Goal: Information Seeking & Learning: Learn about a topic

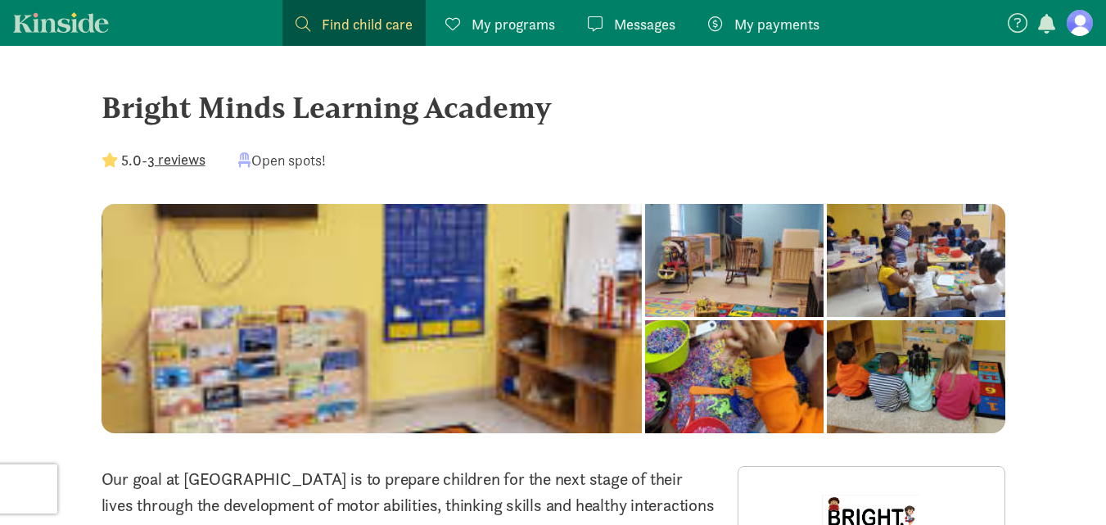
scroll to position [14, 0]
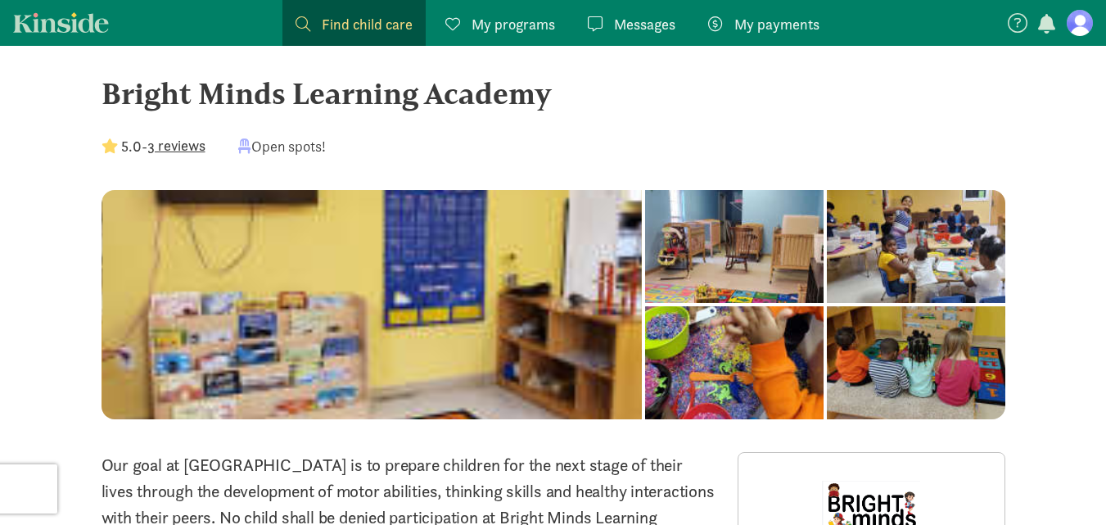
click at [70, 25] on link "Kinside" at bounding box center [61, 22] width 96 height 20
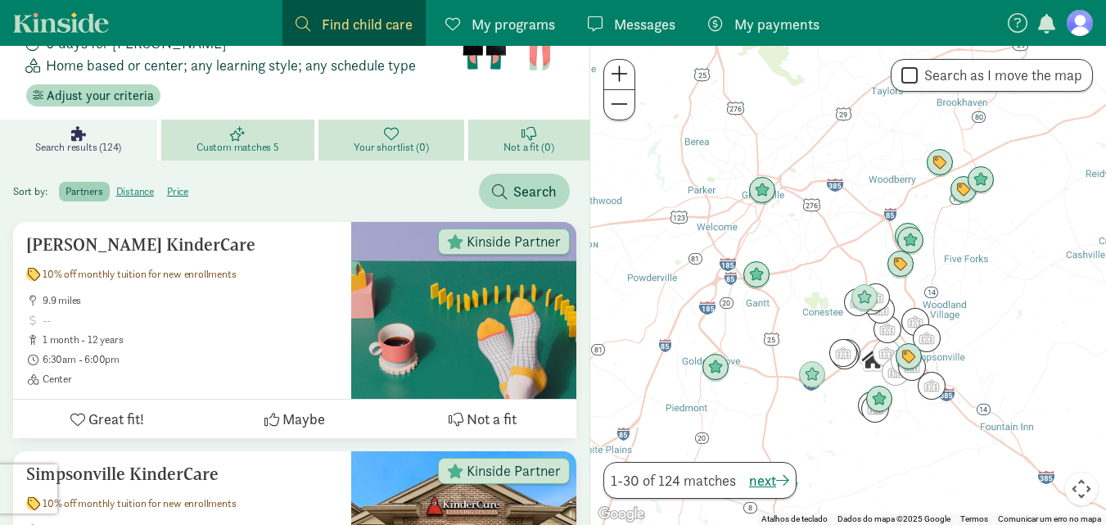
scroll to position [166, 0]
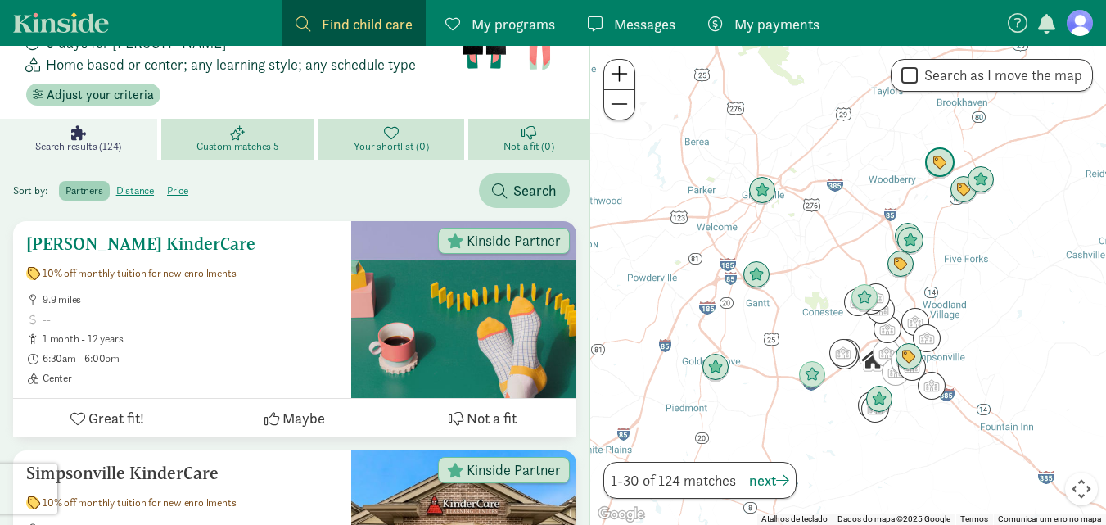
click at [459, 411] on icon at bounding box center [456, 418] width 15 height 15
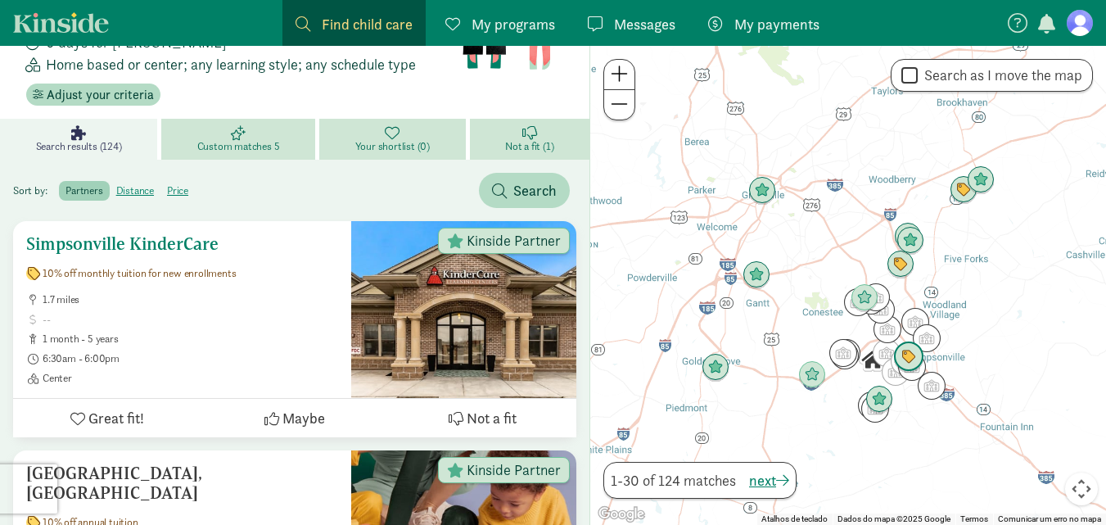
click at [77, 411] on icon at bounding box center [77, 418] width 15 height 15
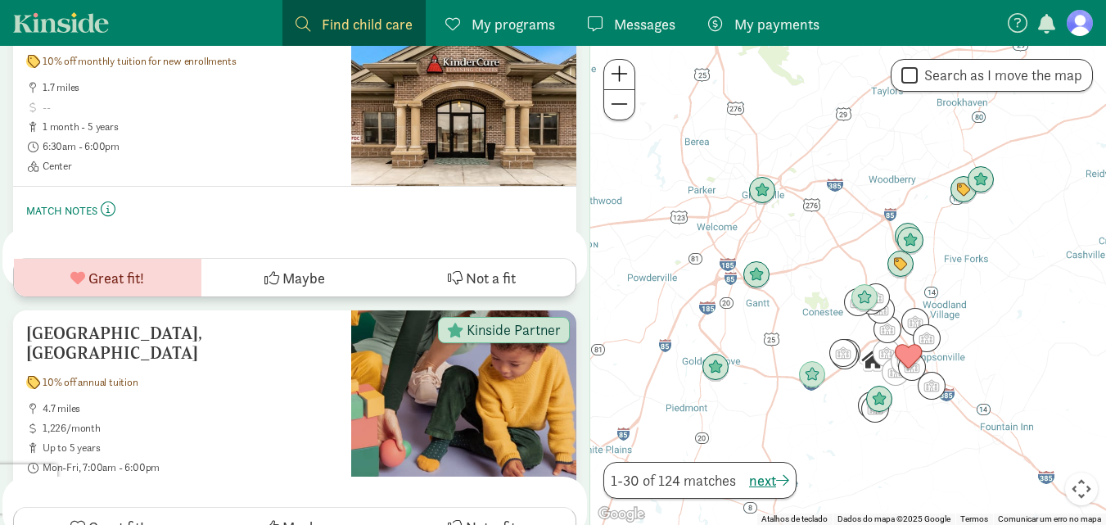
scroll to position [0, 0]
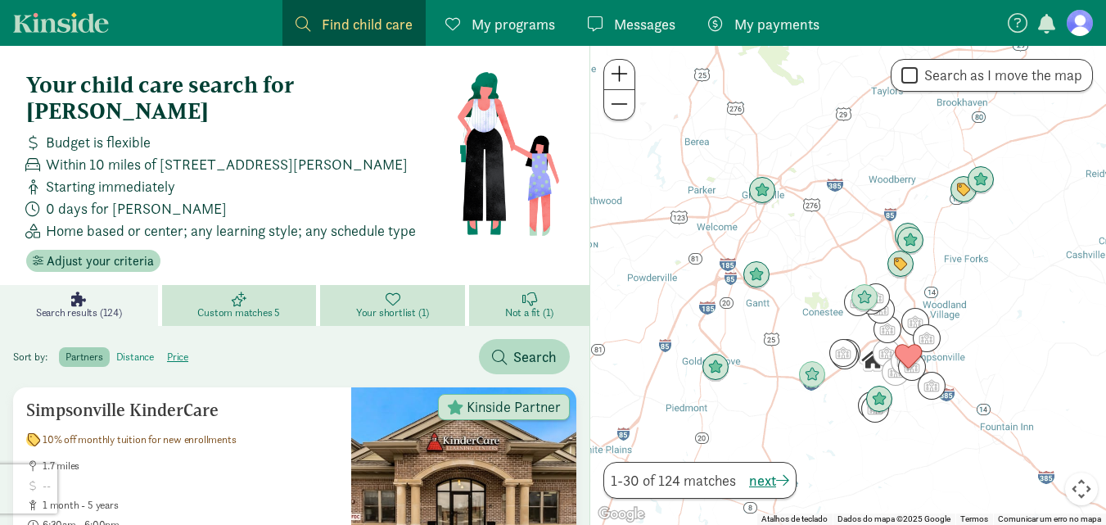
click at [161, 347] on label "distance" at bounding box center [178, 357] width 34 height 20
click at [116, 351] on input "distance" at bounding box center [116, 351] width 0 height 0
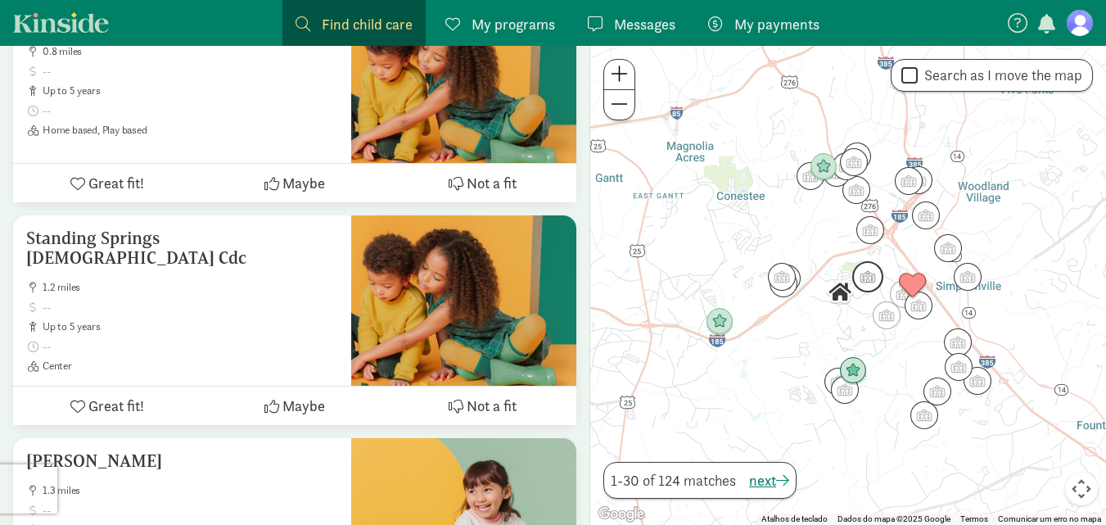
scroll to position [389, 0]
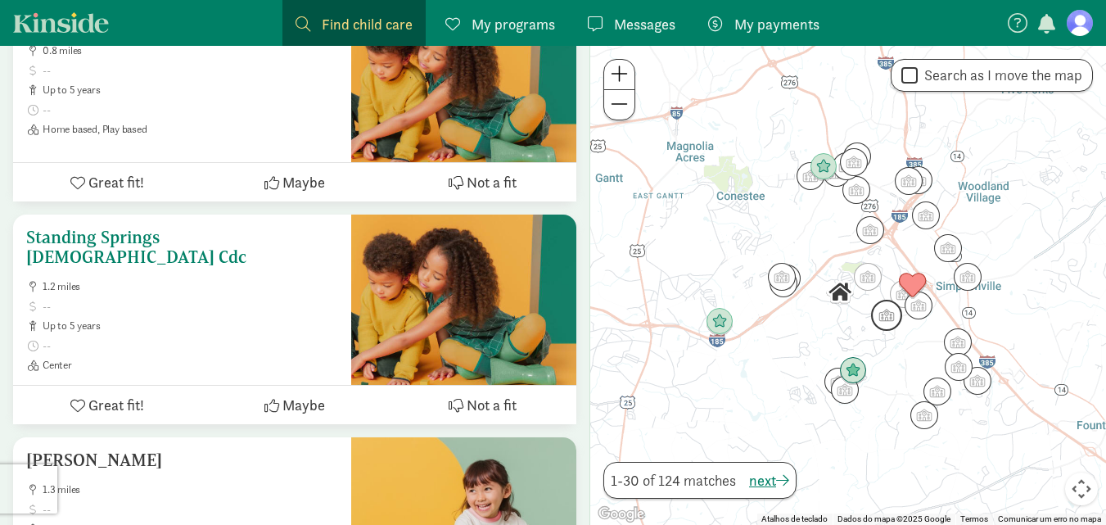
click at [163, 228] on h5 "Standing Springs [DEMOGRAPHIC_DATA] Cdc" at bounding box center [182, 247] width 312 height 39
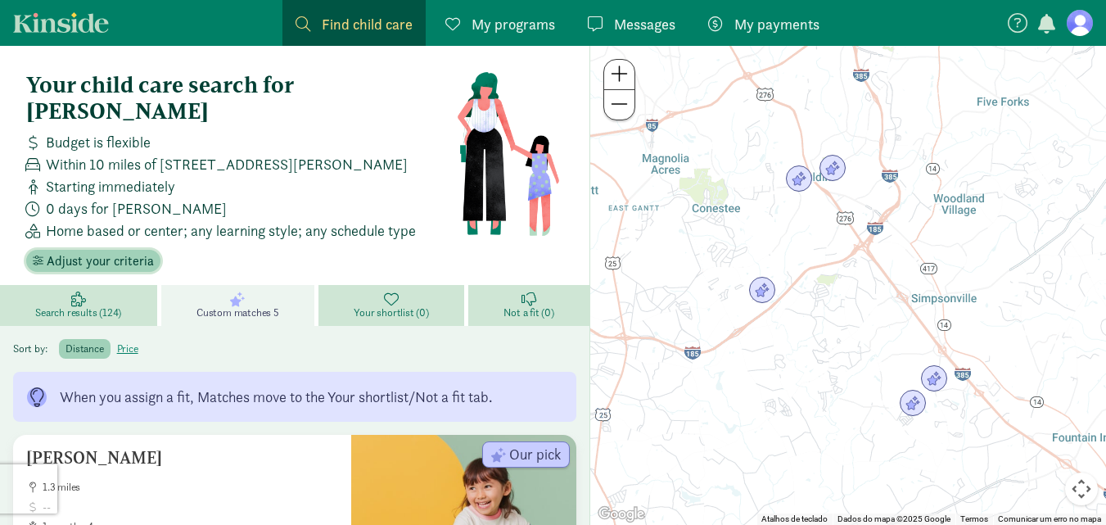
click at [129, 251] on span "Adjust your criteria" at bounding box center [100, 261] width 107 height 20
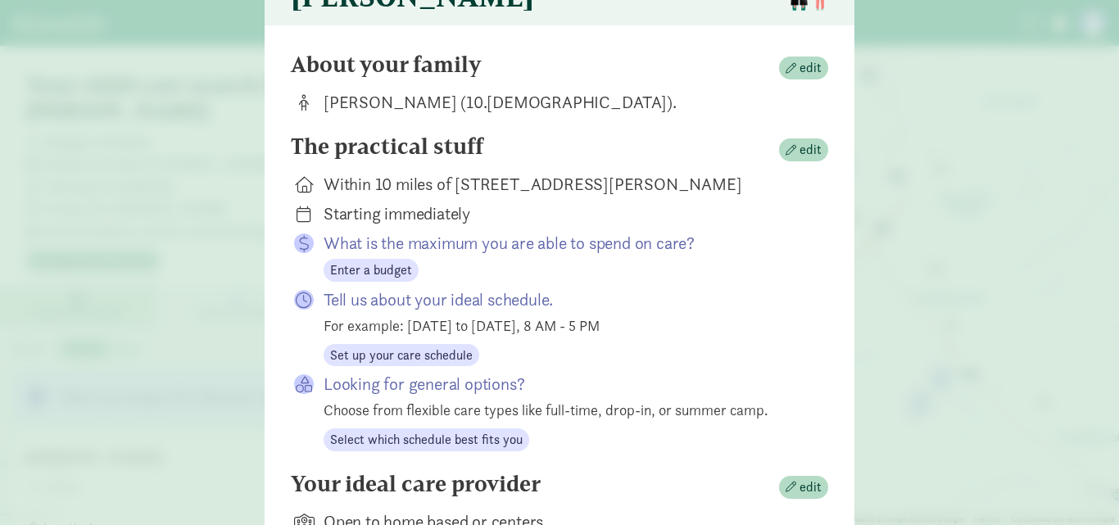
scroll to position [171, 0]
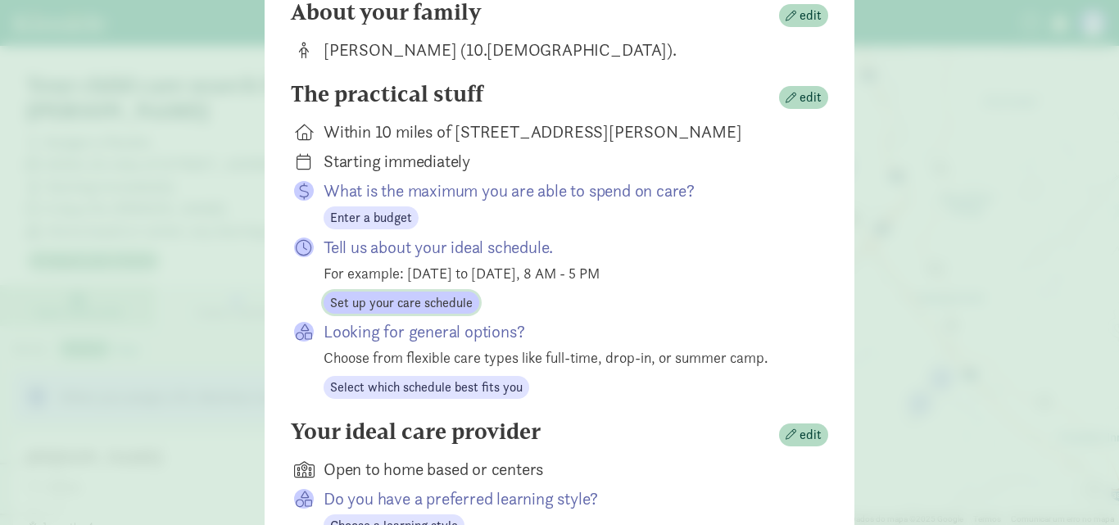
click at [412, 313] on span "Set up your care schedule" at bounding box center [401, 303] width 143 height 20
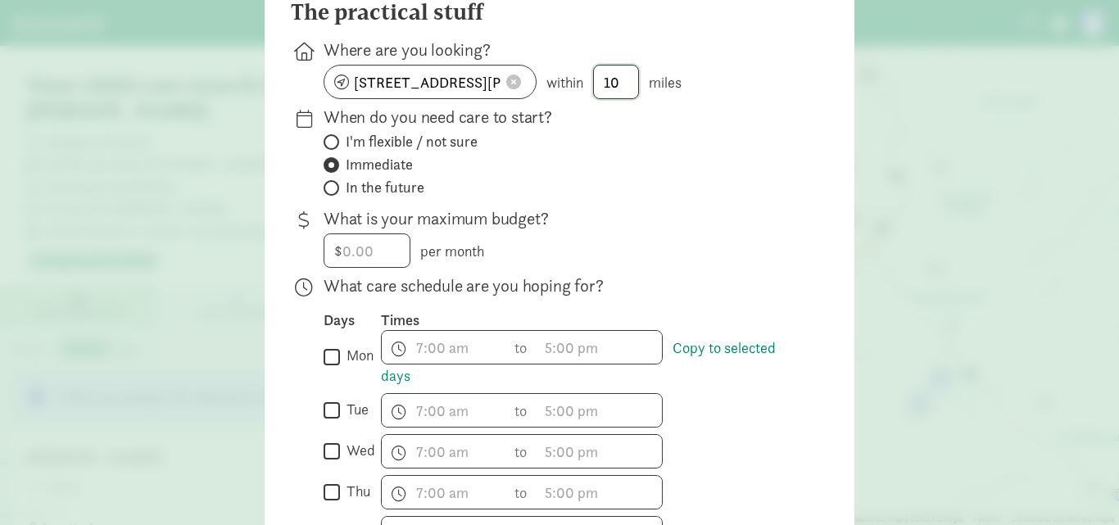
click at [630, 92] on input "10" at bounding box center [616, 82] width 44 height 33
type input "1"
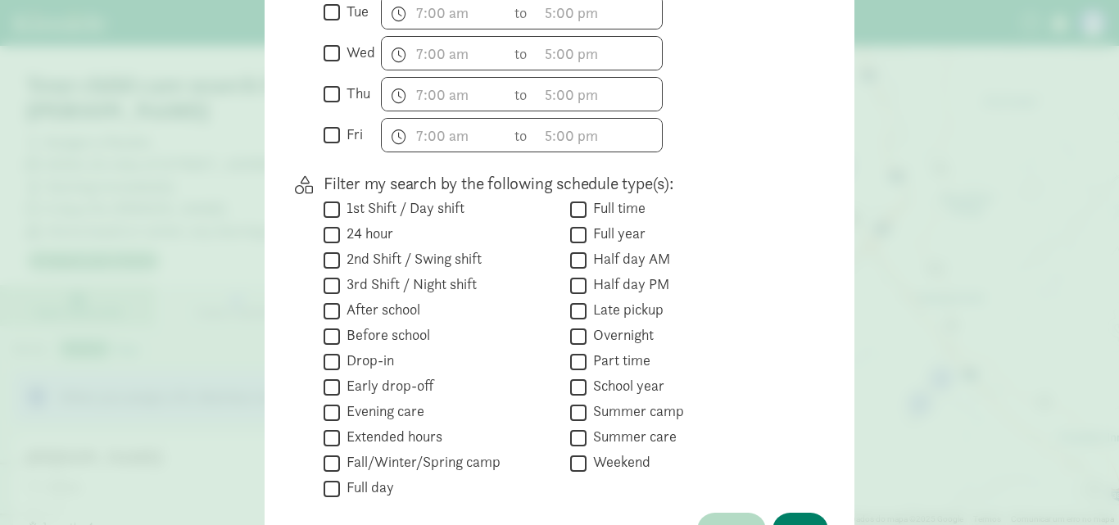
scroll to position [586, 0]
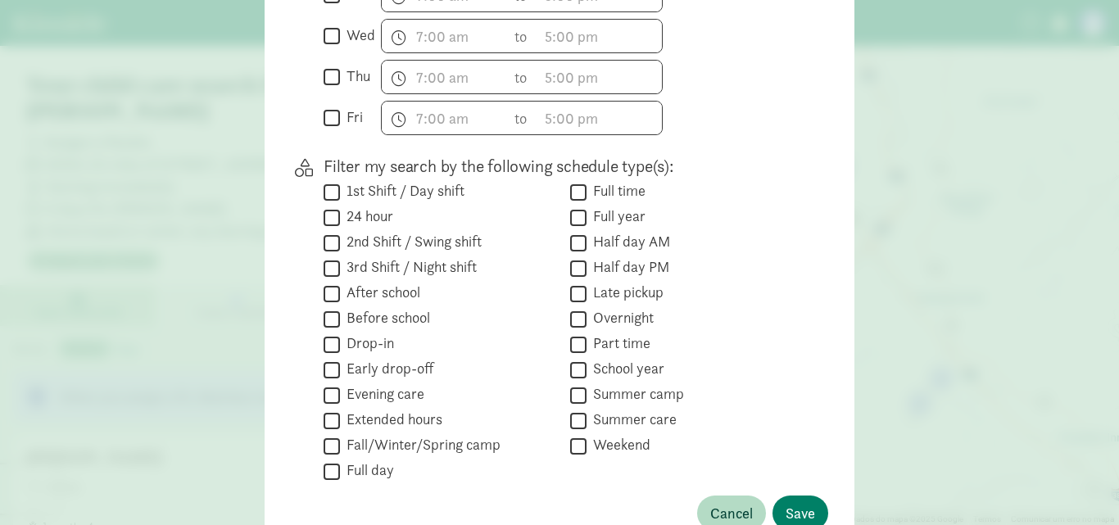
type input "5"
click at [572, 355] on input "Part time" at bounding box center [578, 344] width 16 height 22
checkbox input "true"
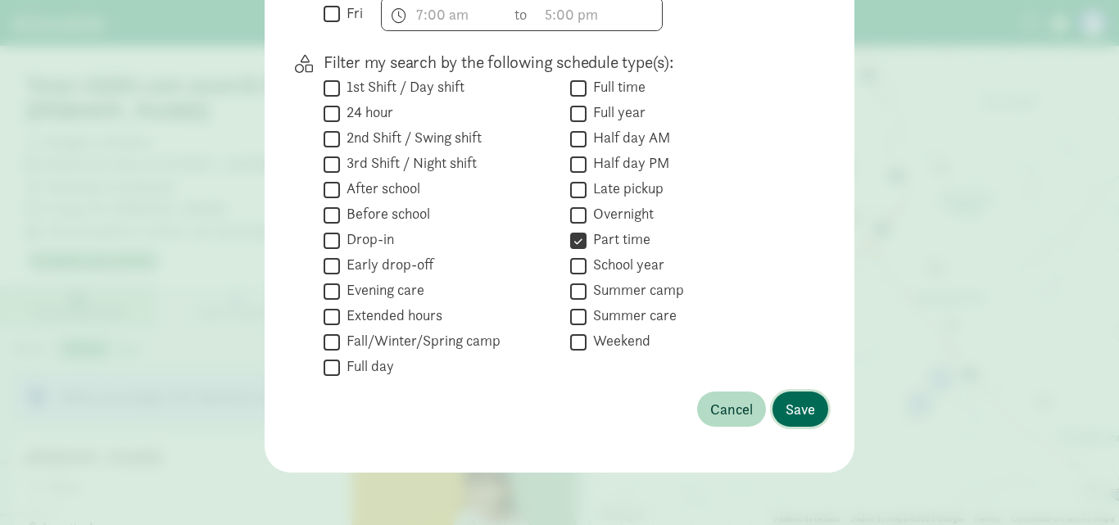
click at [800, 408] on span "Save" at bounding box center [799, 409] width 29 height 22
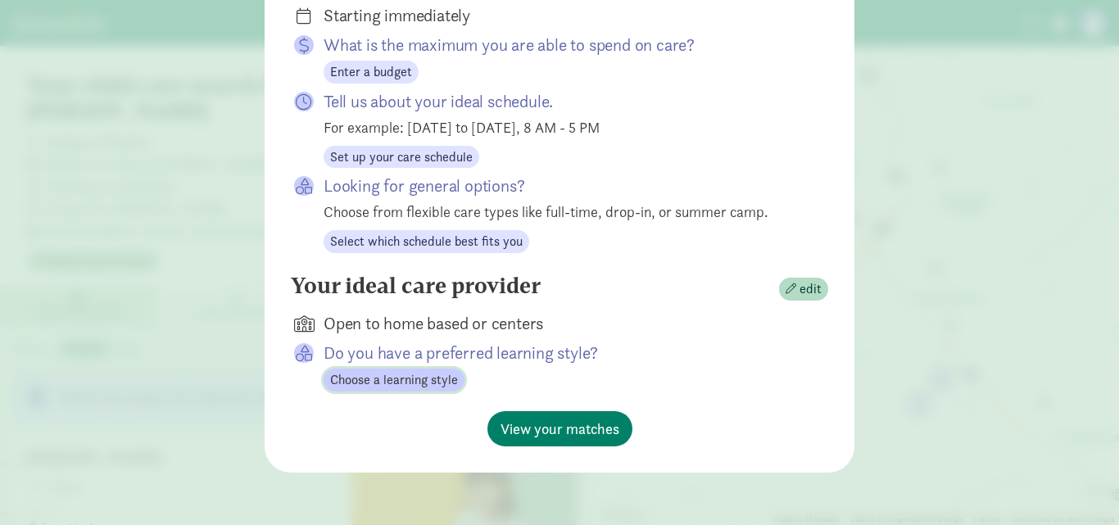
click at [372, 379] on span "Choose a learning style" at bounding box center [394, 380] width 128 height 20
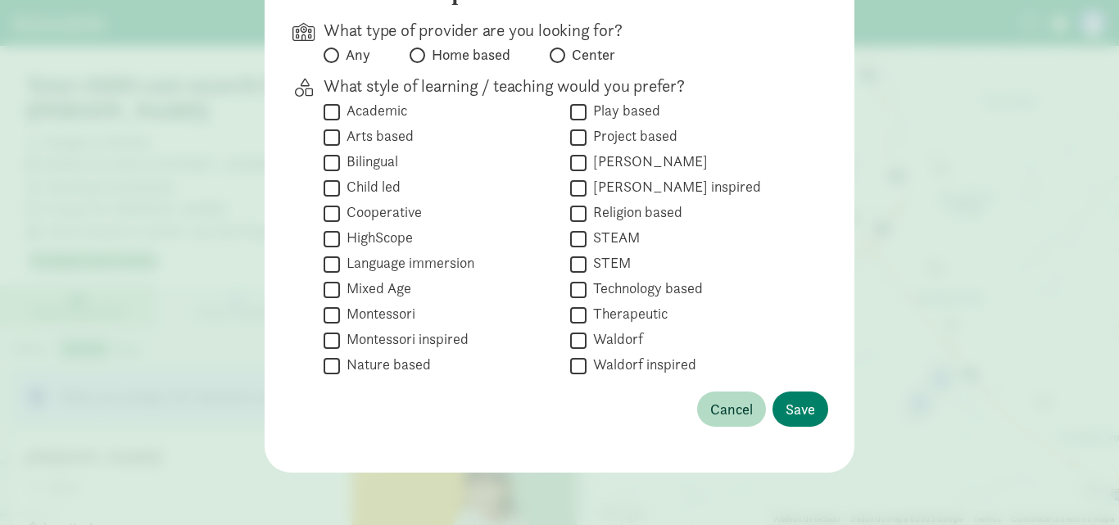
scroll to position [201, 0]
click at [720, 411] on span "Cancel" at bounding box center [731, 409] width 43 height 22
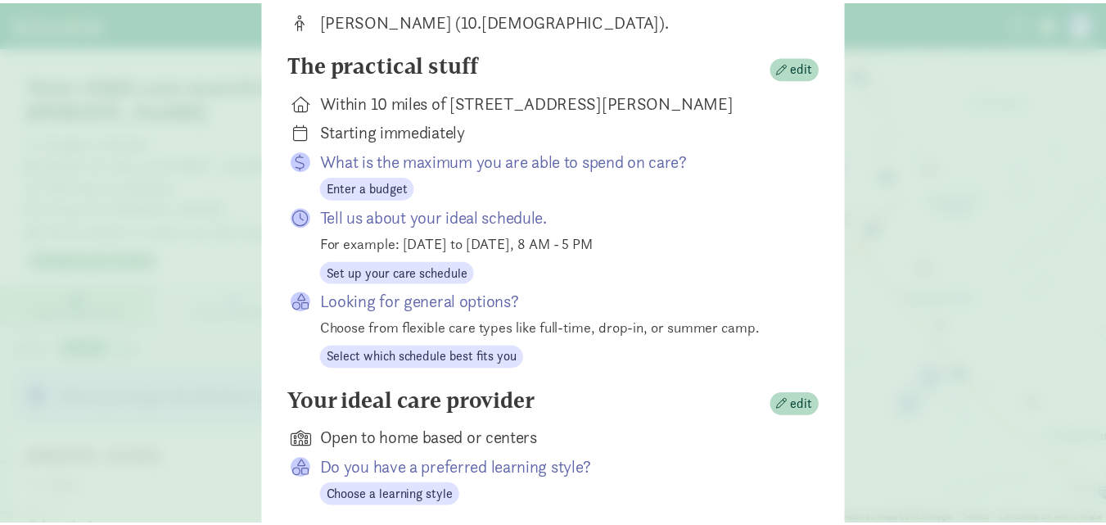
scroll to position [351, 0]
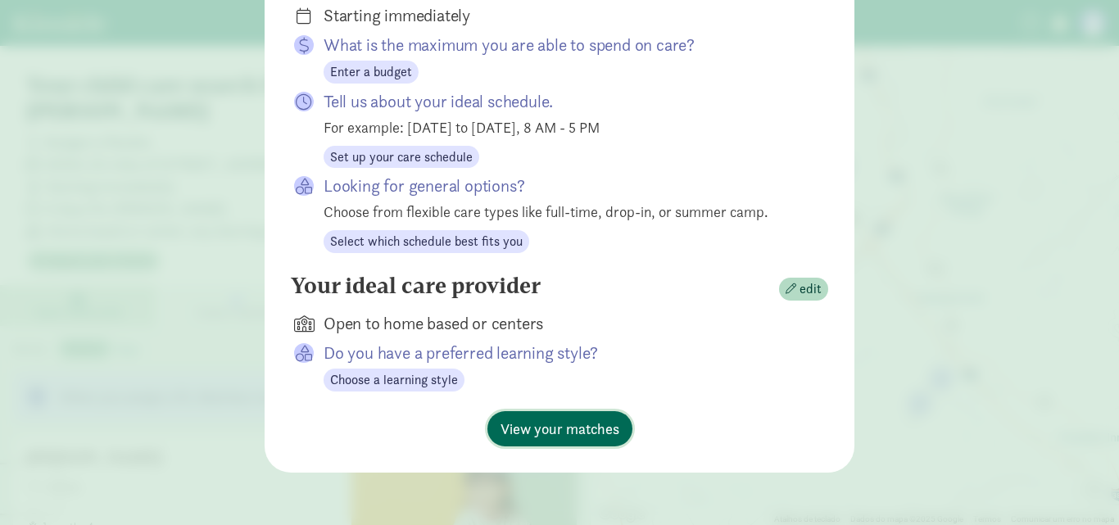
click at [595, 437] on span "View your matches" at bounding box center [559, 429] width 119 height 22
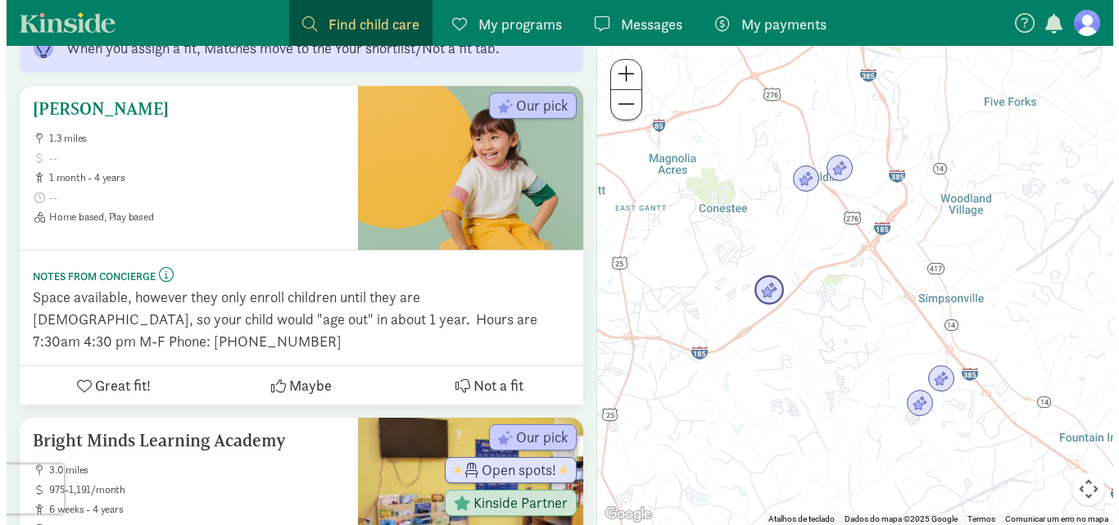
scroll to position [139, 0]
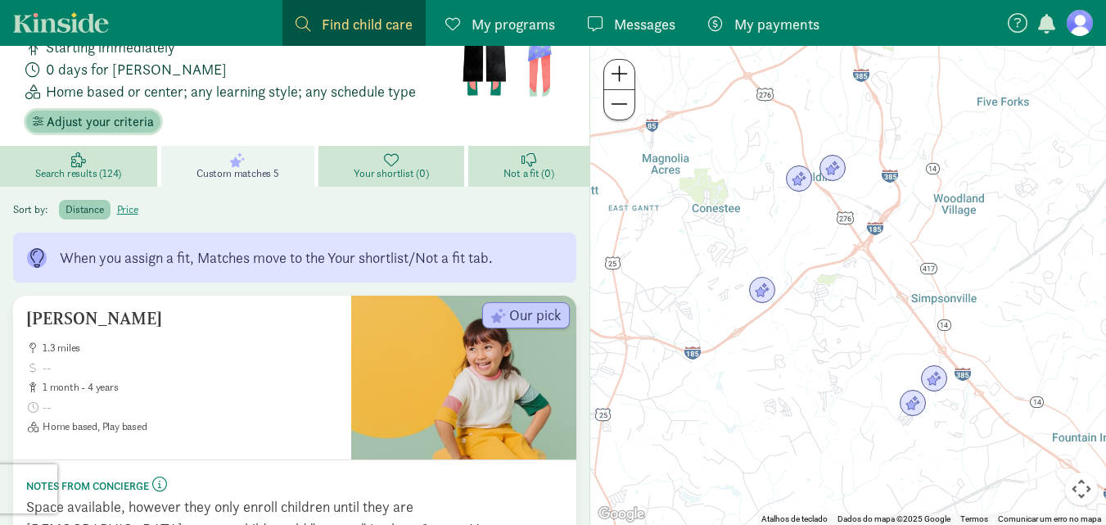
click at [79, 112] on span "Adjust your criteria" at bounding box center [100, 122] width 107 height 20
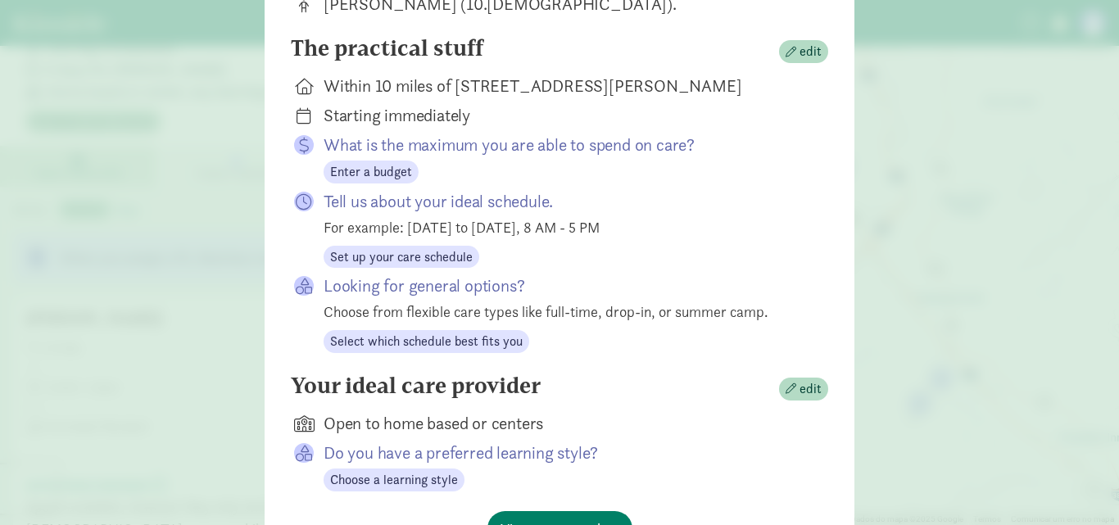
scroll to position [256, 0]
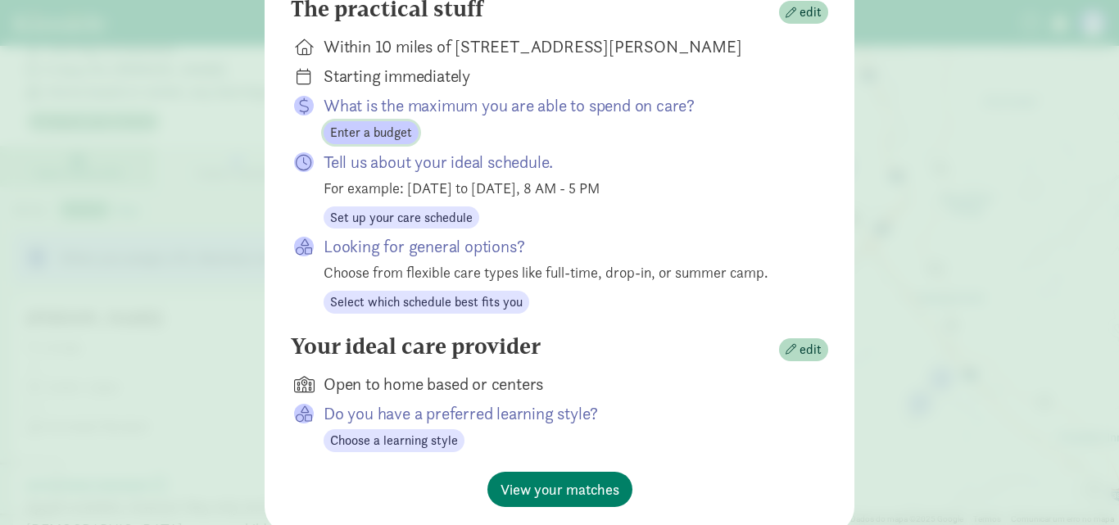
click at [364, 143] on span "Enter a budget" at bounding box center [371, 133] width 82 height 20
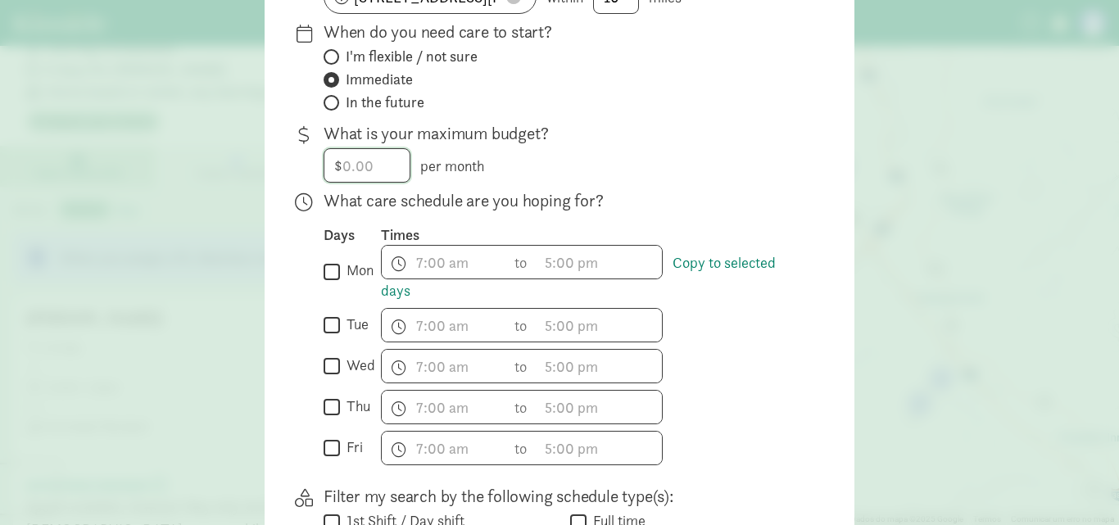
click at [360, 172] on input "number" at bounding box center [366, 165] width 85 height 33
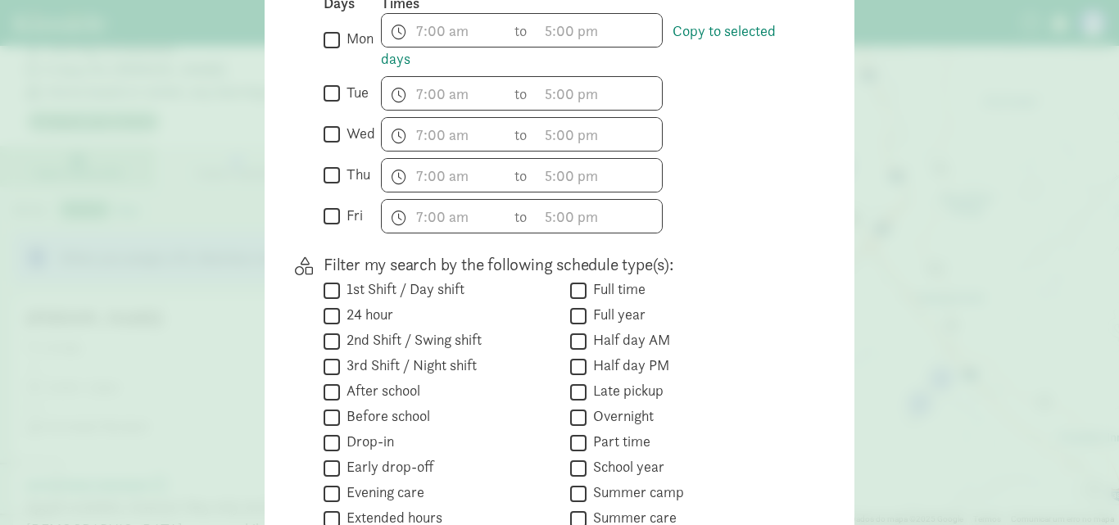
scroll to position [667, 0]
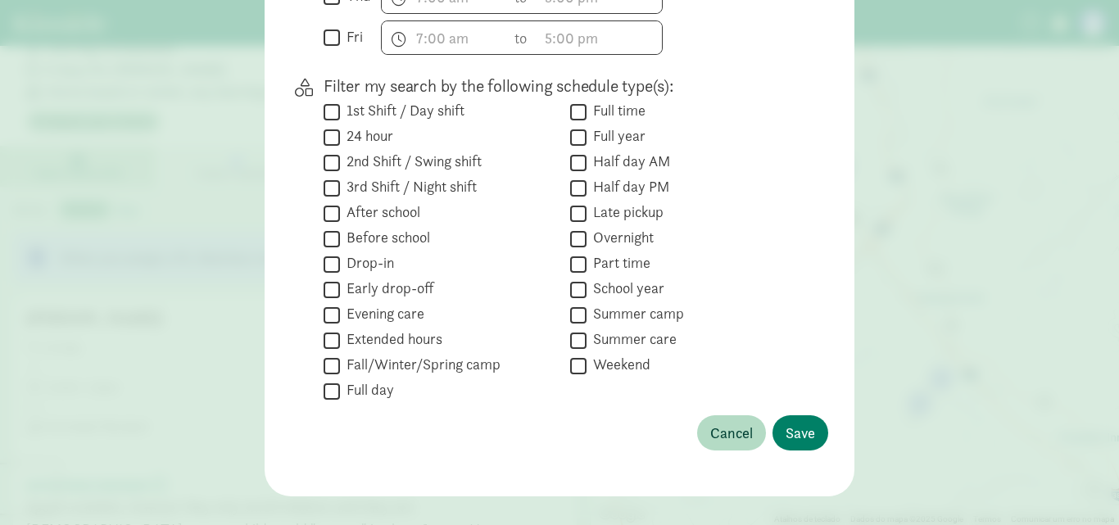
type input "1000"
click at [572, 270] on input "Part time" at bounding box center [578, 264] width 16 height 22
checkbox input "true"
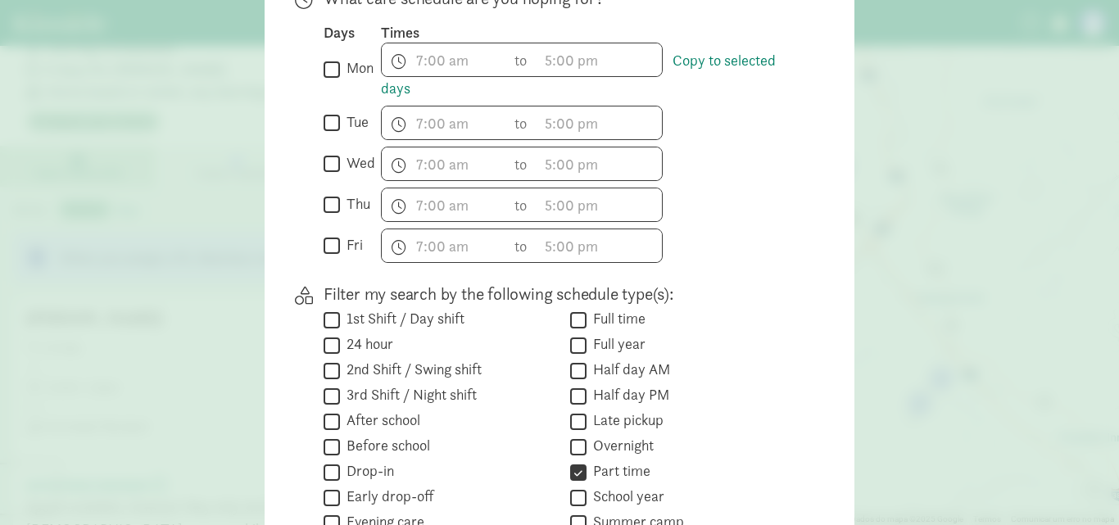
scroll to position [434, 0]
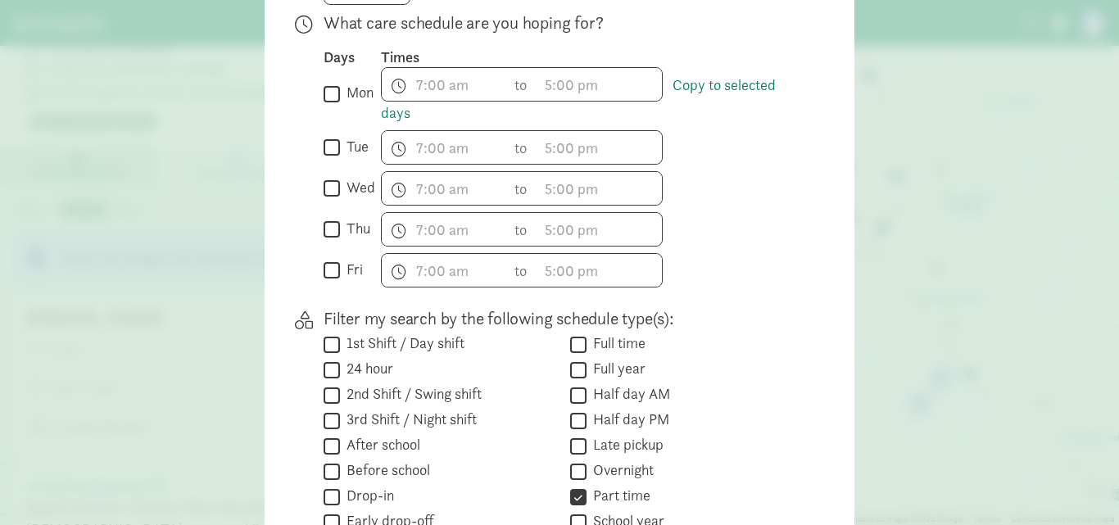
click at [324, 102] on input "mon" at bounding box center [332, 94] width 16 height 22
checkbox input "true"
click at [324, 200] on input "wed" at bounding box center [332, 189] width 16 height 22
checkbox input "true"
click at [324, 105] on input "mon" at bounding box center [332, 94] width 16 height 22
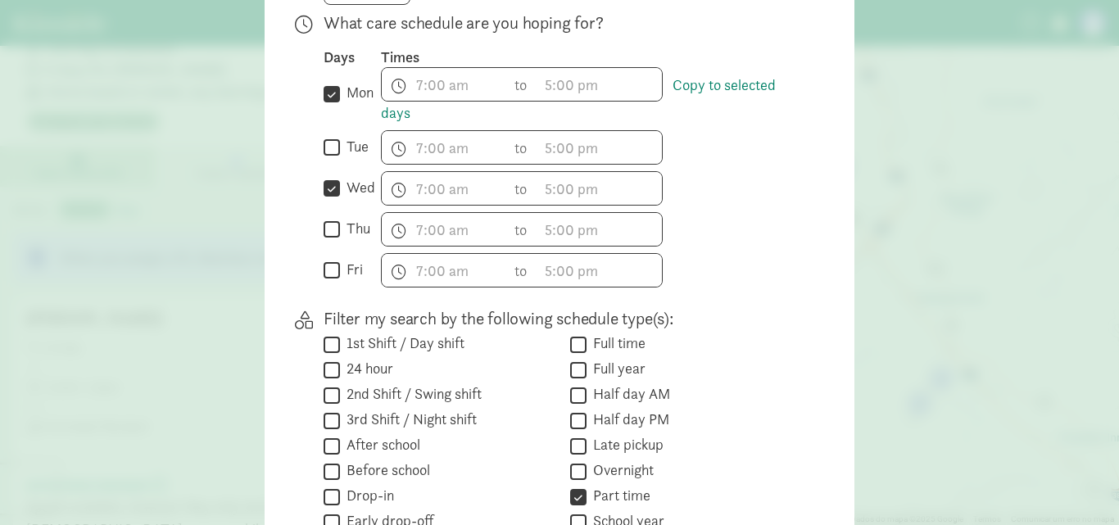
checkbox input "false"
click at [328, 282] on input "fri" at bounding box center [332, 271] width 16 height 22
checkbox input "true"
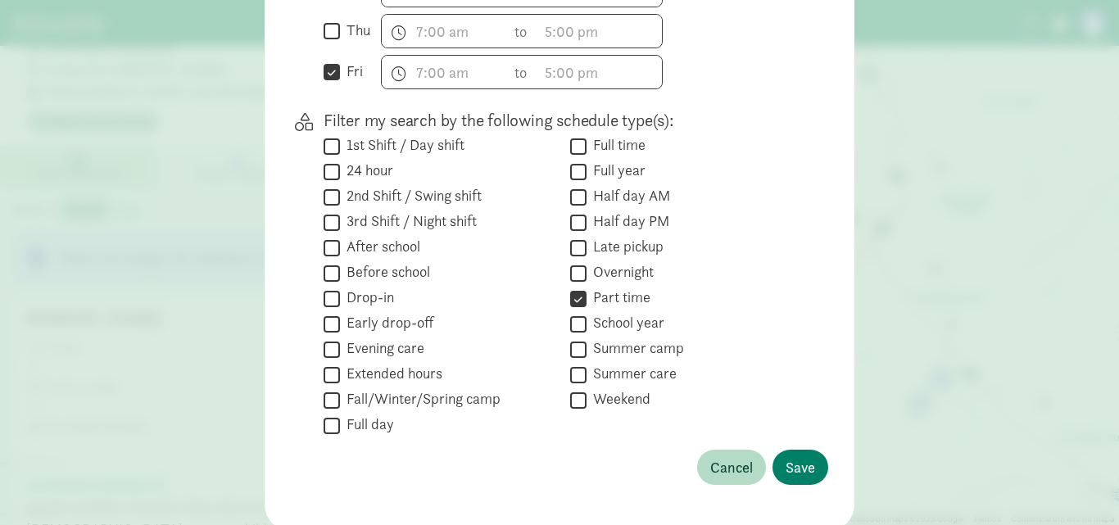
scroll to position [633, 0]
click at [799, 471] on span "Save" at bounding box center [799, 466] width 29 height 22
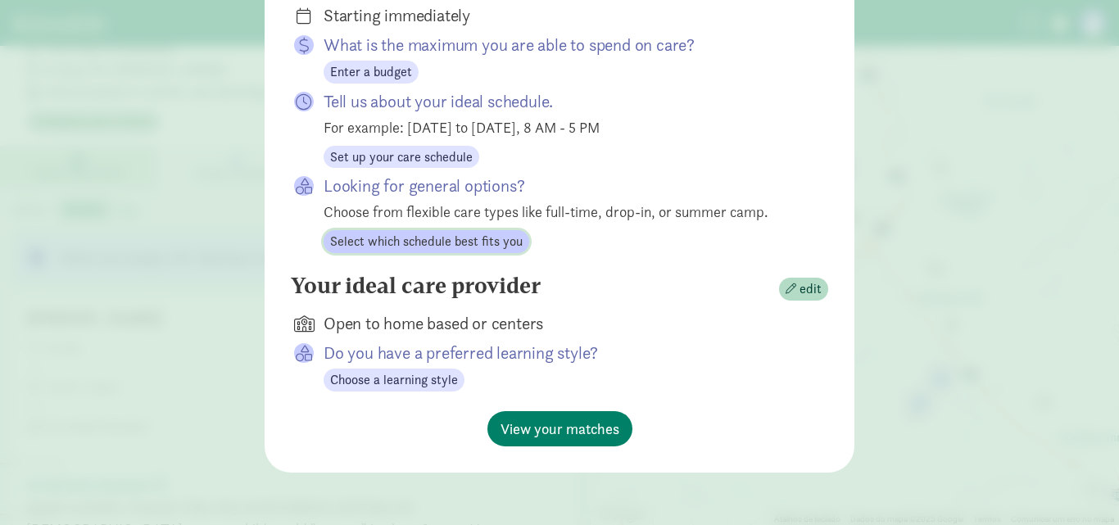
click at [454, 238] on span "Select which schedule best fits you" at bounding box center [426, 242] width 192 height 20
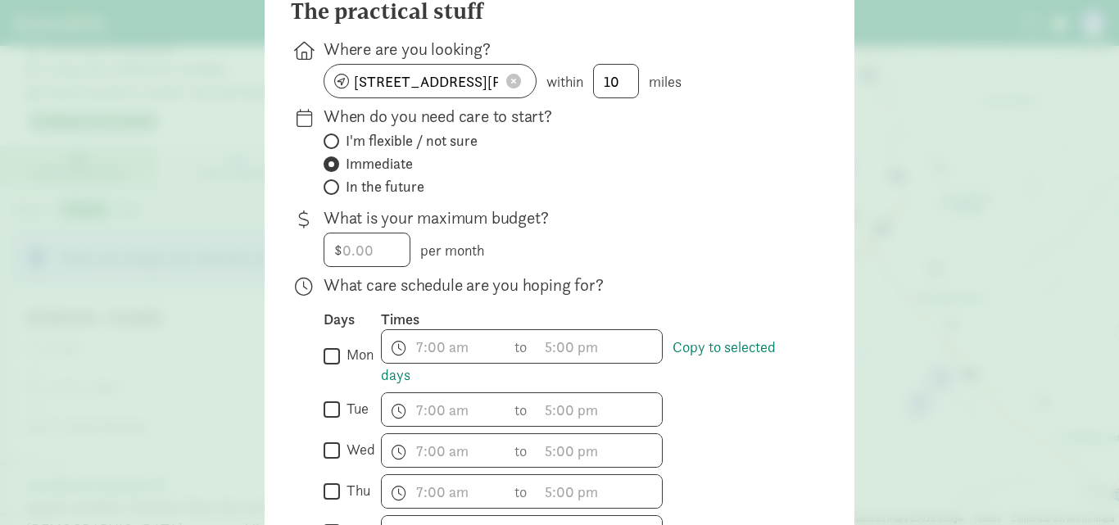
scroll to position [171, 0]
click at [370, 256] on input "number" at bounding box center [366, 250] width 85 height 33
type input "1000"
click at [329, 150] on span at bounding box center [332, 142] width 16 height 16
click at [329, 147] on input "I'm flexible / not sure" at bounding box center [329, 142] width 11 height 11
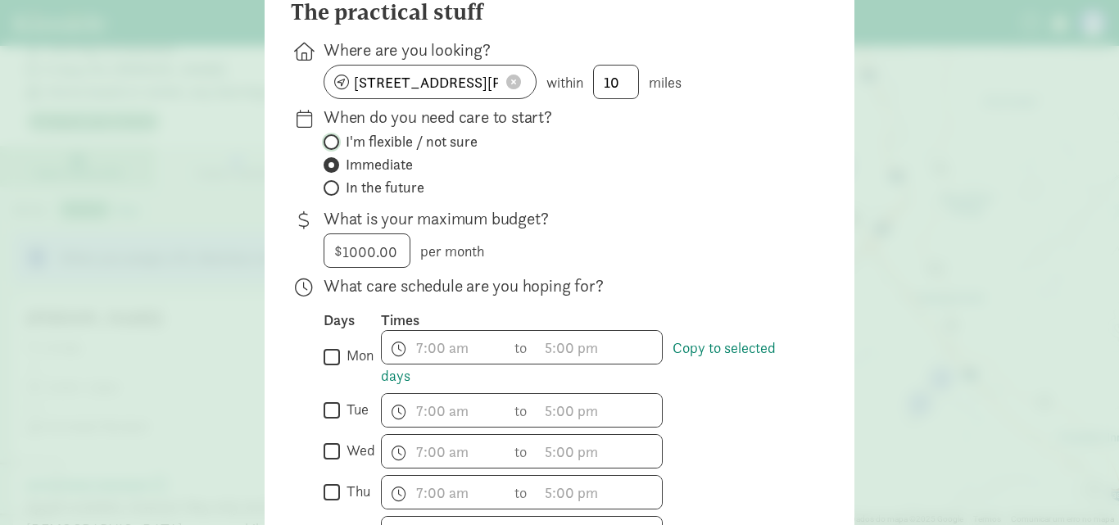
radio input "true"
radio input "false"
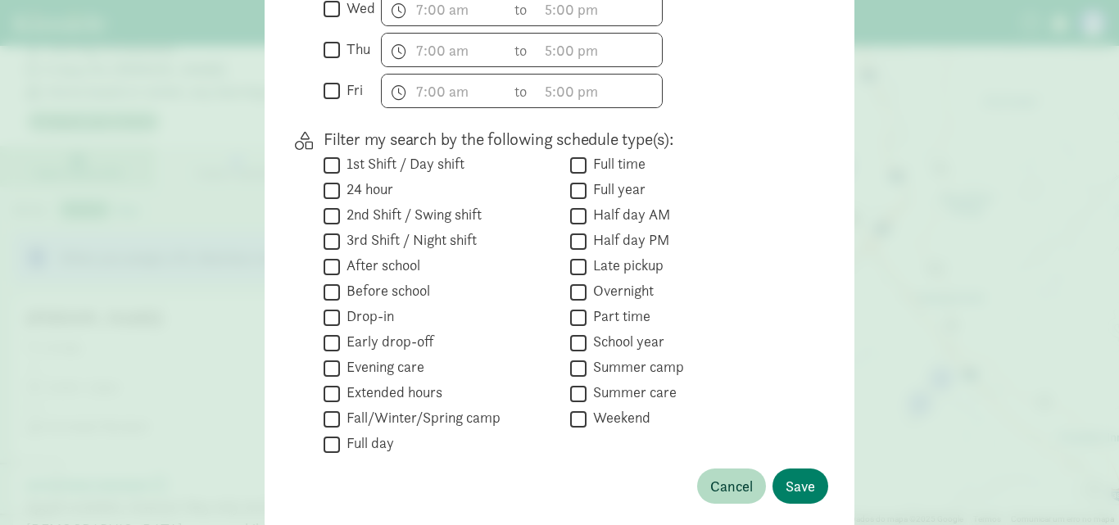
scroll to position [614, 0]
click at [578, 328] on input "Part time" at bounding box center [578, 316] width 16 height 22
checkbox input "true"
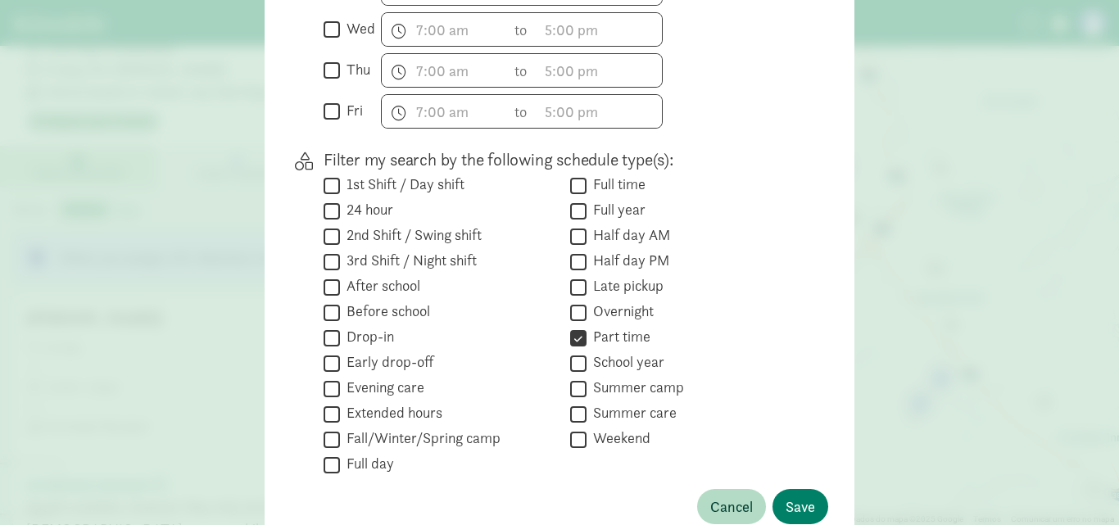
scroll to position [701, 0]
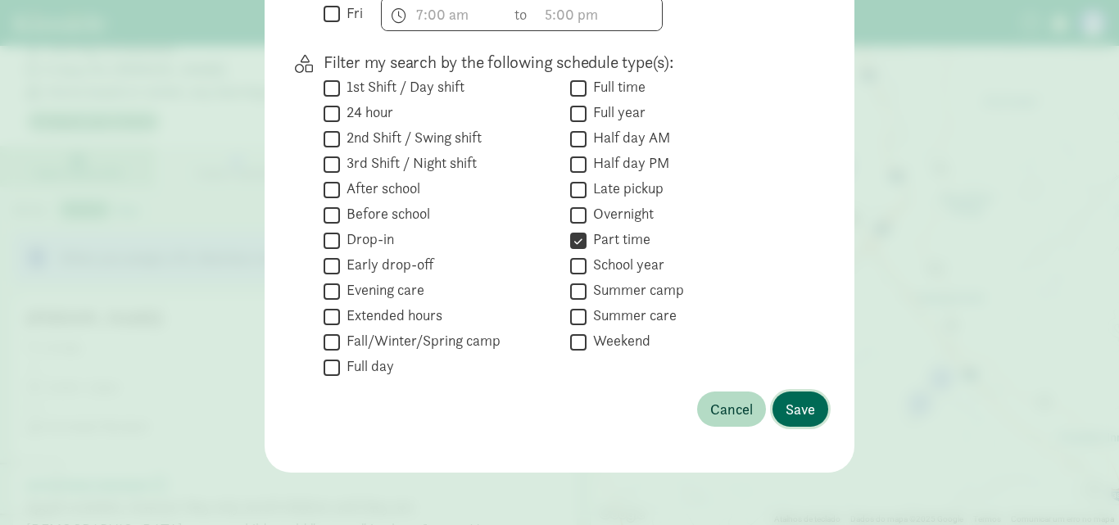
click at [785, 410] on span "Save" at bounding box center [799, 409] width 29 height 22
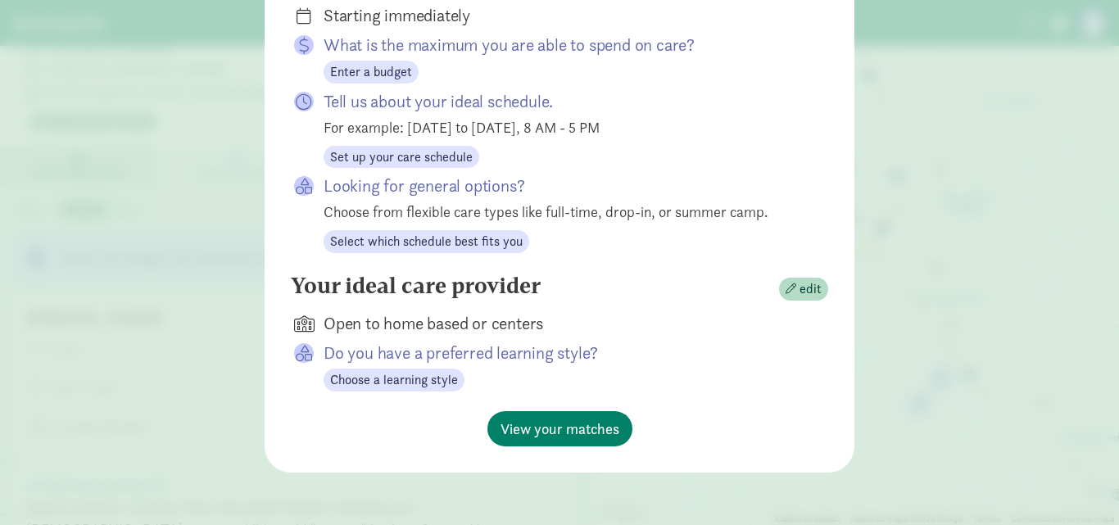
scroll to position [351, 0]
click at [450, 156] on span "Set up your care schedule" at bounding box center [401, 157] width 143 height 20
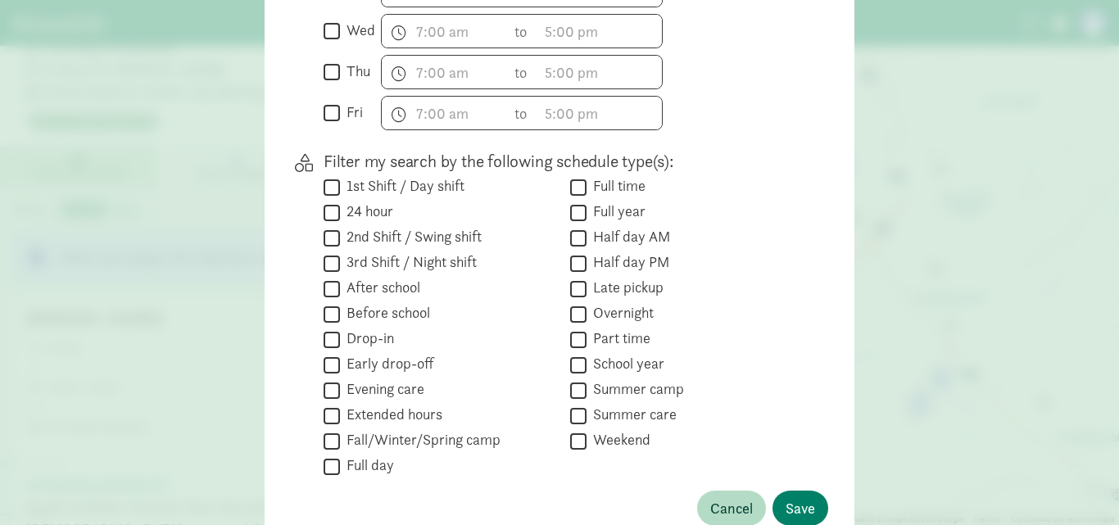
scroll to position [603, 0]
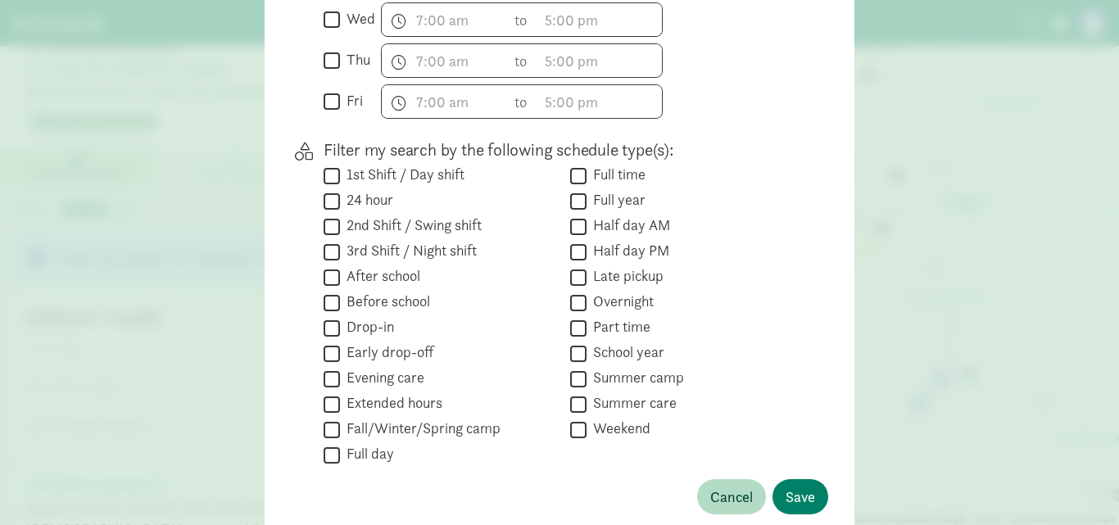
click at [579, 339] on input "Part time" at bounding box center [578, 328] width 16 height 22
checkbox input "true"
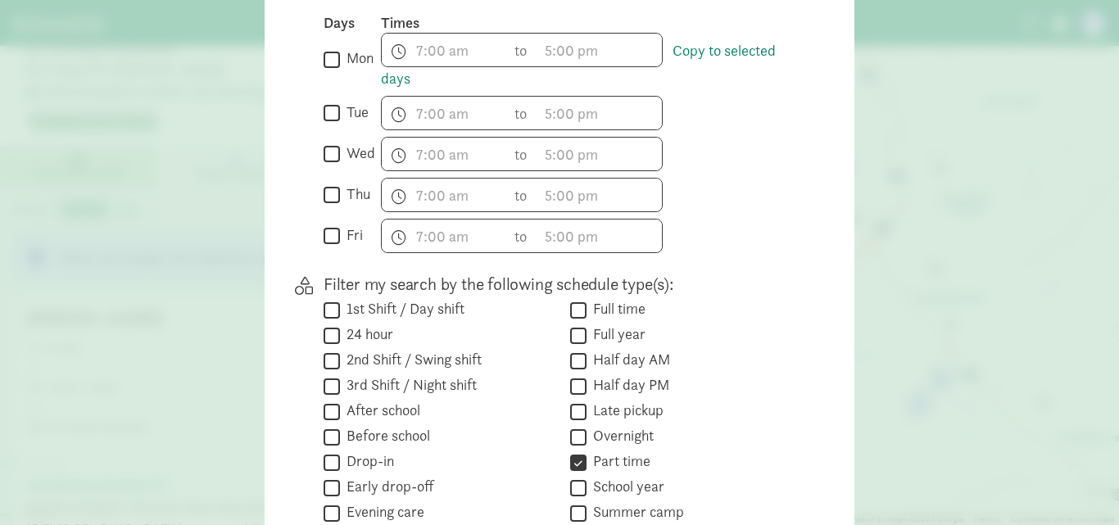
scroll to position [468, 0]
click at [330, 166] on input "wed" at bounding box center [332, 155] width 16 height 22
checkbox input "true"
click at [324, 247] on input "fri" at bounding box center [332, 237] width 16 height 22
checkbox input "true"
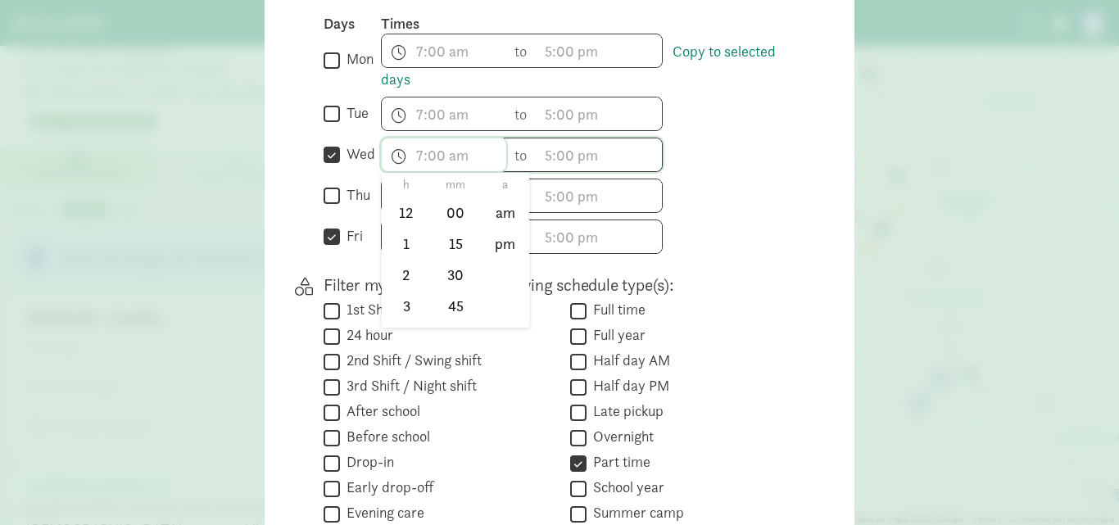
click at [438, 162] on input "text" at bounding box center [444, 154] width 124 height 33
click at [402, 312] on li "8" at bounding box center [406, 296] width 48 height 31
type input "8:mm a"
click at [554, 169] on input "text" at bounding box center [599, 154] width 124 height 33
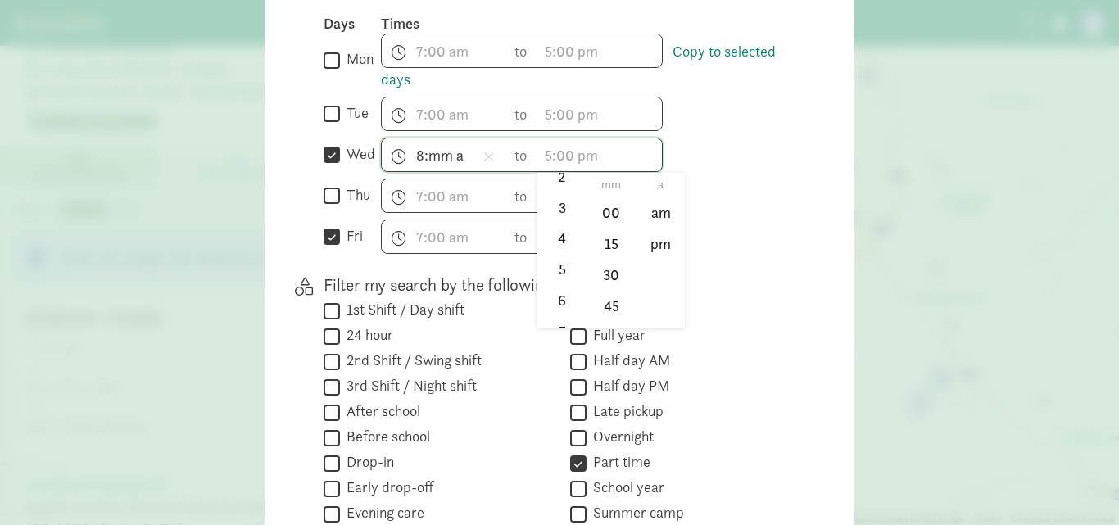
scroll to position [131, 0]
click at [550, 248] on li "5" at bounding box center [561, 236] width 48 height 31
click at [606, 321] on li "45" at bounding box center [611, 305] width 48 height 31
click at [649, 251] on li "pm" at bounding box center [660, 244] width 48 height 31
type input "5:45 pm"
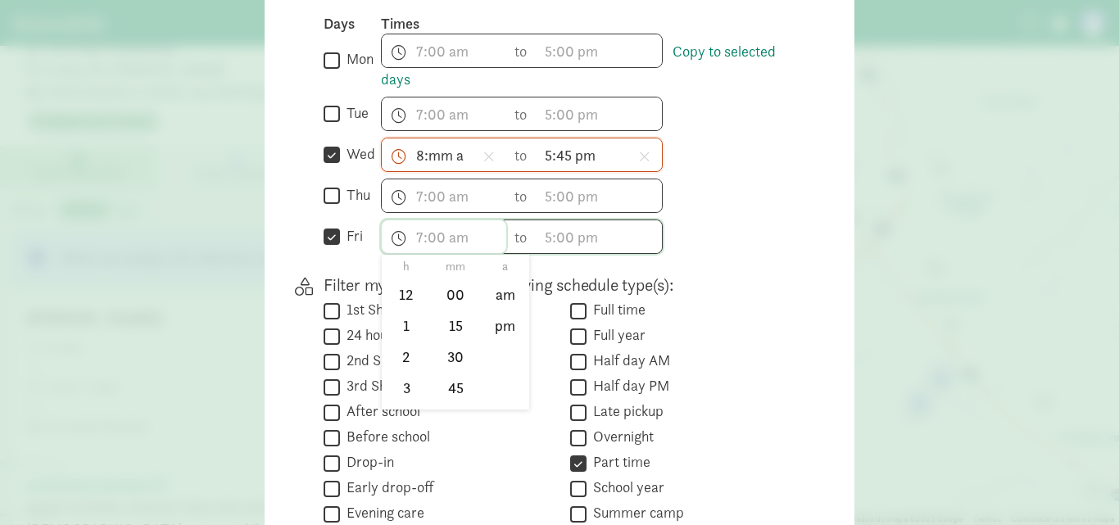
click at [433, 248] on input "text" at bounding box center [444, 236] width 124 height 33
click at [401, 328] on li "8" at bounding box center [406, 313] width 48 height 31
type input "8:mm a"
click at [556, 253] on input "text" at bounding box center [599, 236] width 124 height 33
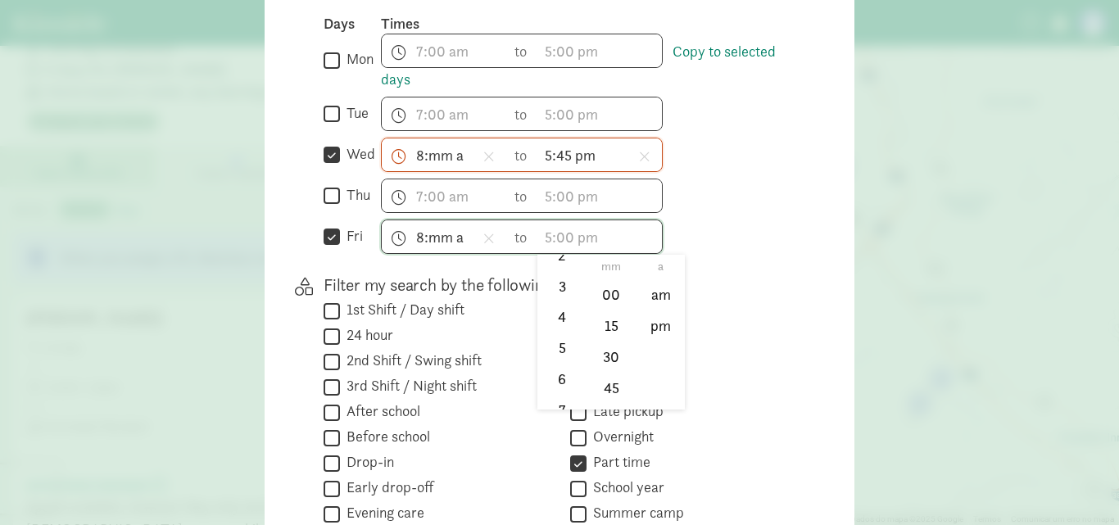
scroll to position [161, 0]
click at [550, 321] on li "6" at bounding box center [561, 319] width 48 height 31
click at [651, 329] on li "pm" at bounding box center [660, 325] width 48 height 31
type input "6:mm pm"
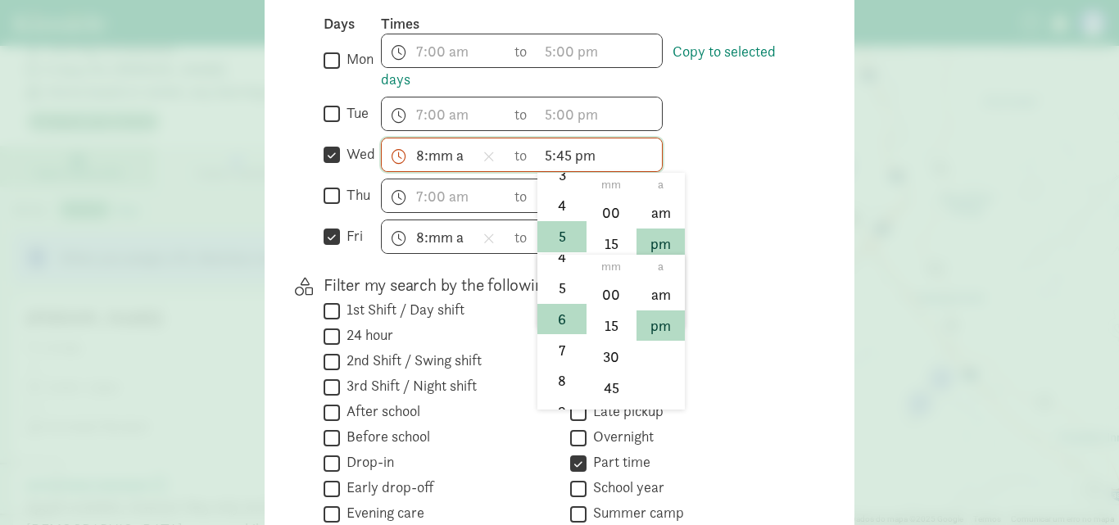
scroll to position [179, 0]
click at [588, 171] on input "5:45 pm" at bounding box center [599, 154] width 124 height 33
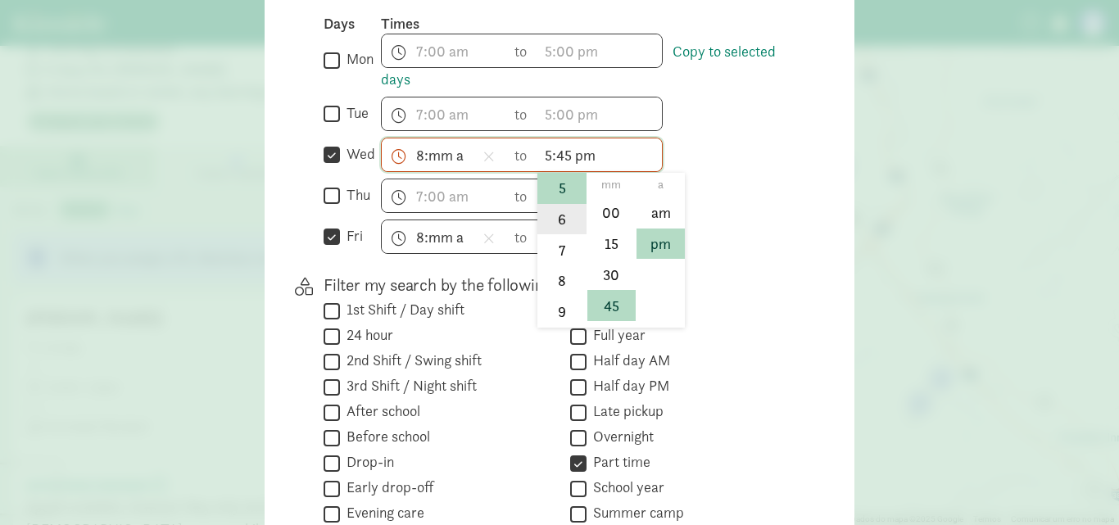
click at [558, 233] on li "6" at bounding box center [561, 219] width 48 height 31
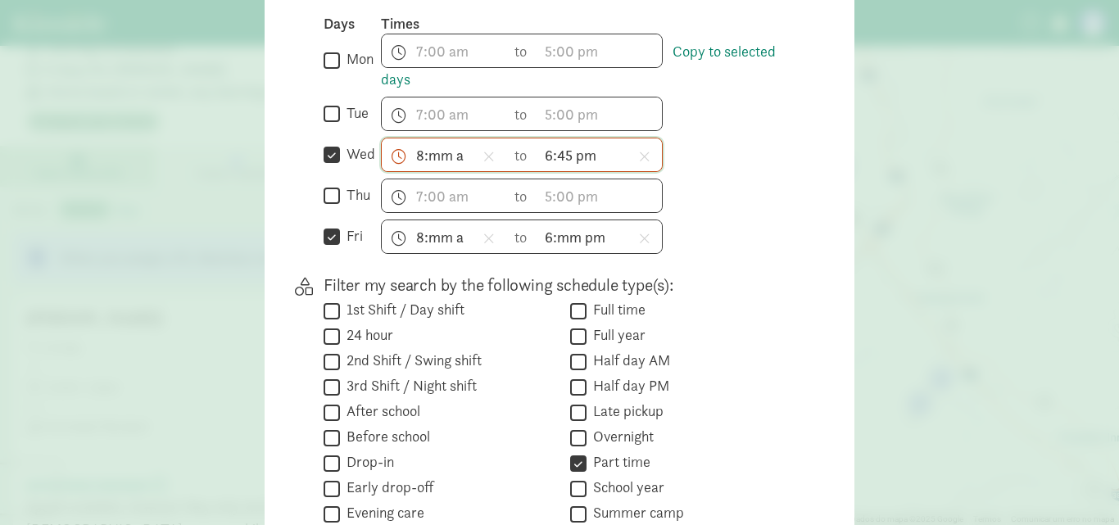
click at [605, 171] on input "6:45 pm" at bounding box center [599, 154] width 124 height 33
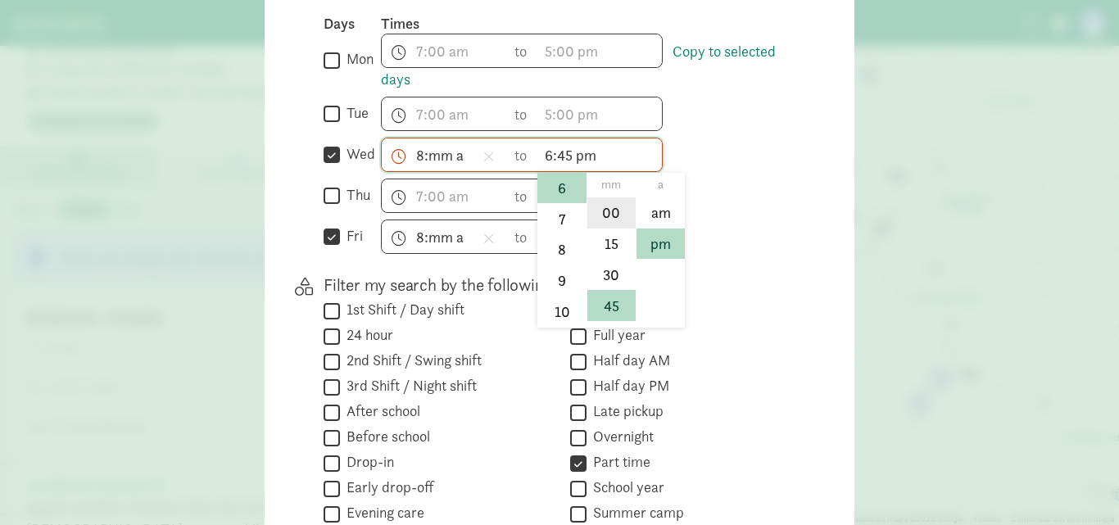
click at [597, 220] on li "00" at bounding box center [611, 212] width 48 height 31
type input "6:00 pm"
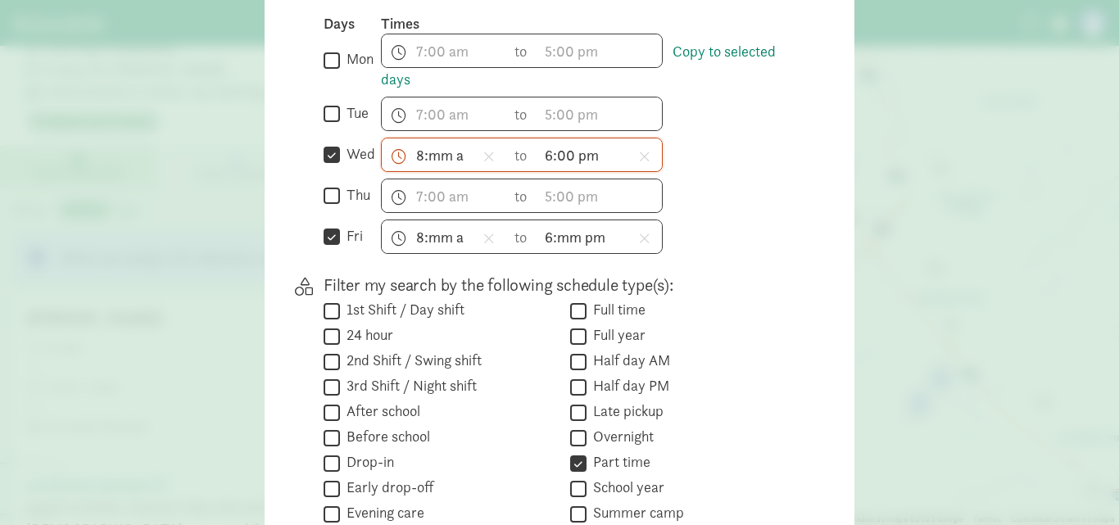
click at [749, 242] on div "8:mm a h 12 1 2 3 4 5 6 7 8 9 10 11 mm 00 15 30 45 a am pm to 6:mm pm h 12 1 2 …" at bounding box center [591, 236] width 421 height 34
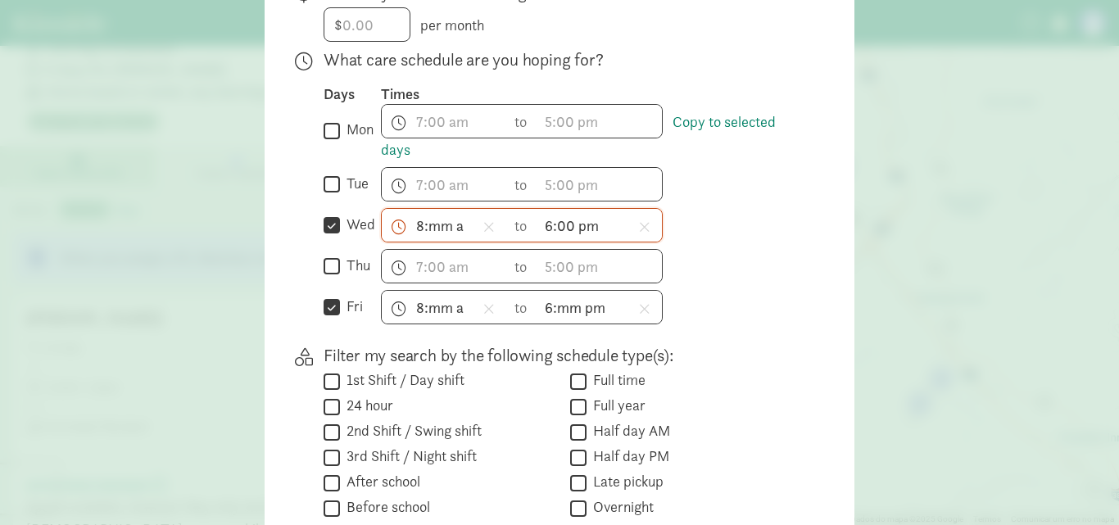
scroll to position [396, 0]
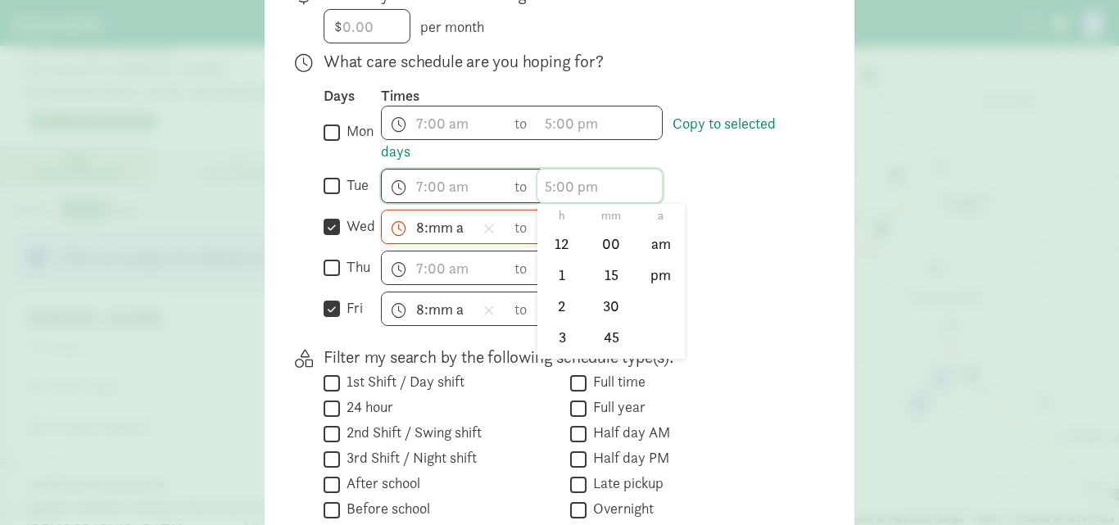
click at [551, 202] on input "text" at bounding box center [599, 186] width 124 height 33
click at [694, 220] on div "8:mm a h 12 1 2 3 4 5 6 7 8 9 10 11 mm 00 15 30 45 a am pm to 6:00 pm h 12 1 2 …" at bounding box center [591, 227] width 421 height 34
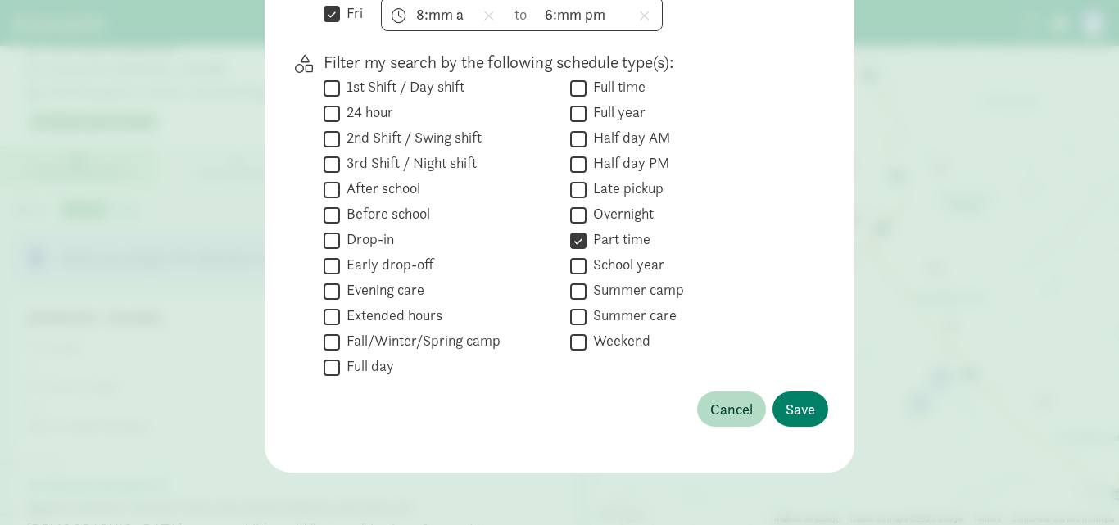
scroll to position [694, 0]
click at [785, 416] on span "Save" at bounding box center [799, 409] width 29 height 22
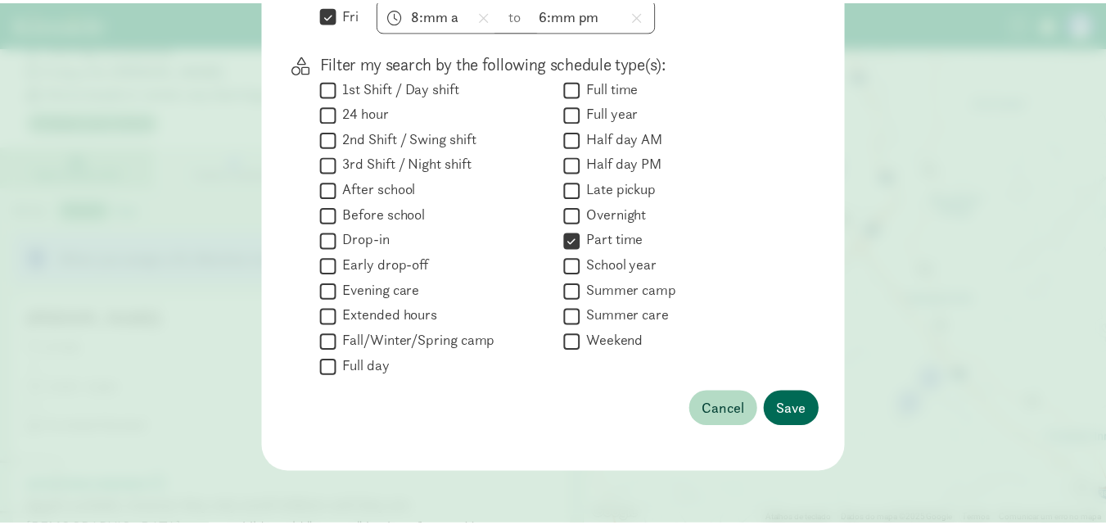
scroll to position [351, 0]
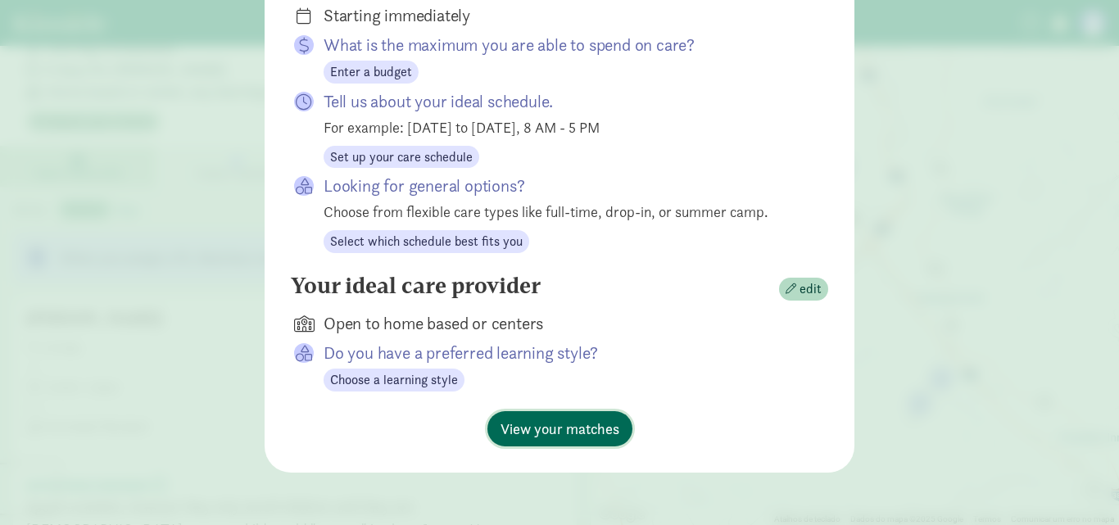
click at [588, 438] on span "View your matches" at bounding box center [559, 429] width 119 height 22
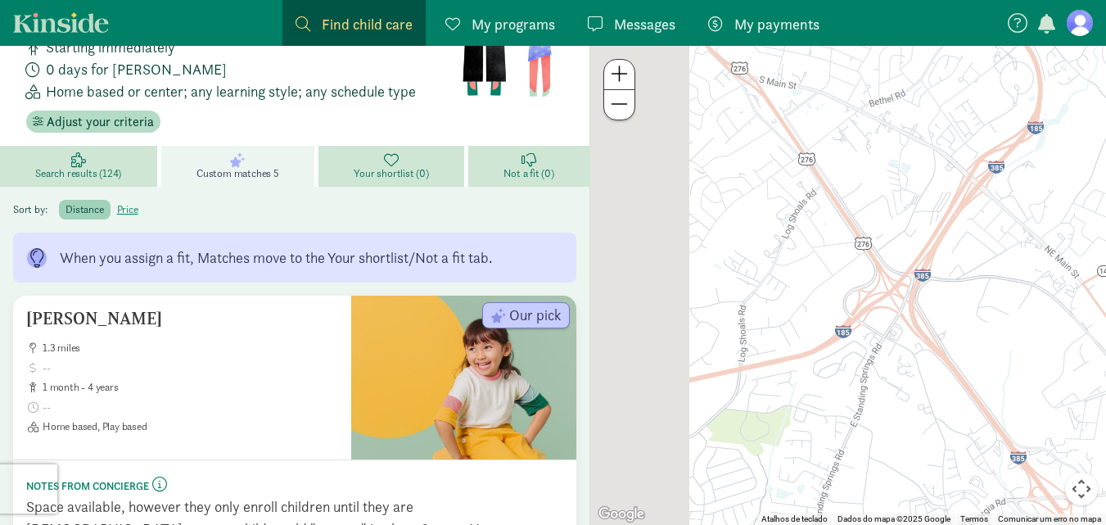
drag, startPoint x: 792, startPoint y: 258, endPoint x: 977, endPoint y: 297, distance: 189.2
click at [977, 297] on div at bounding box center [849, 285] width 516 height 479
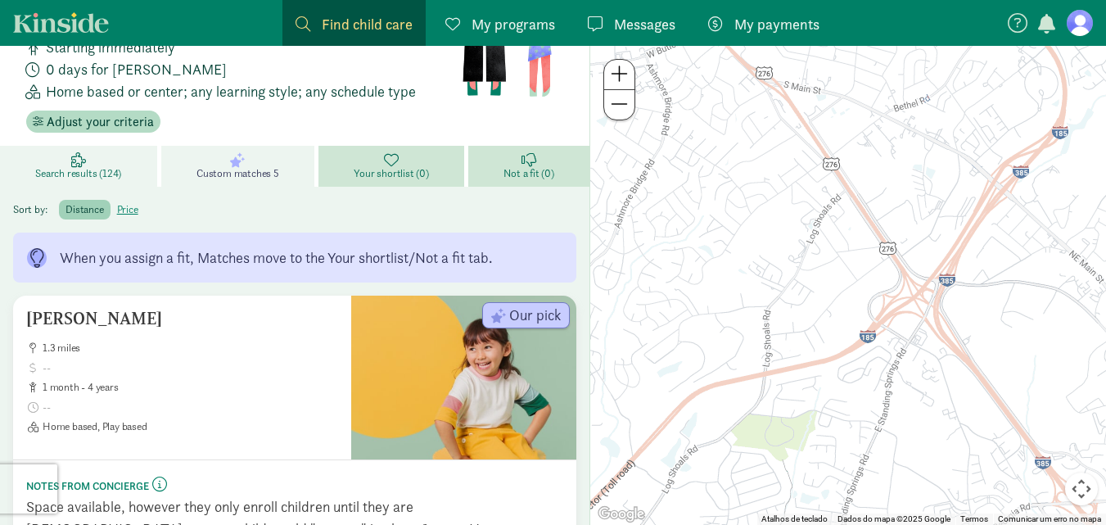
click at [66, 146] on link "Search results (124)" at bounding box center [80, 166] width 161 height 41
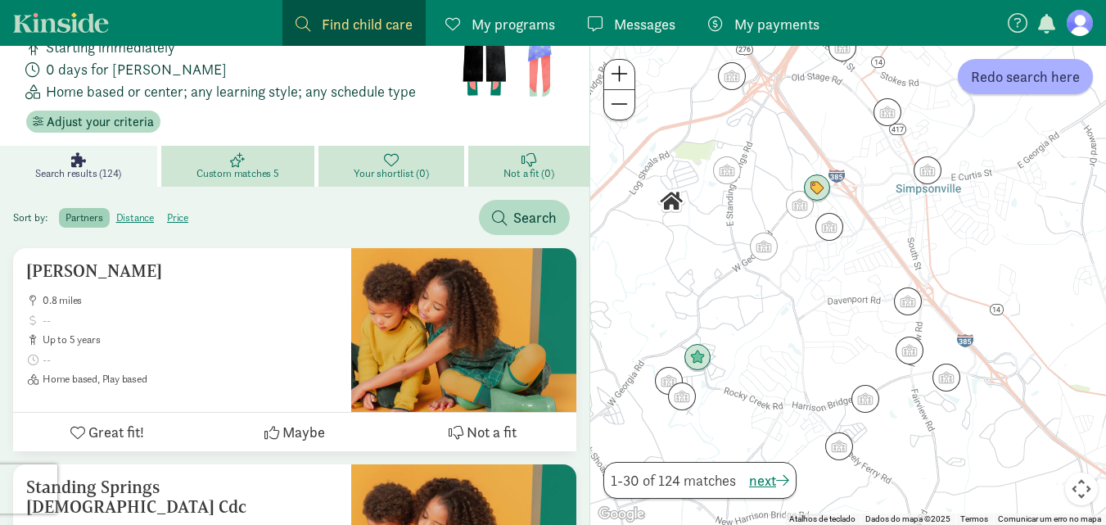
drag, startPoint x: 911, startPoint y: 265, endPoint x: 631, endPoint y: 383, distance: 303.2
click at [631, 383] on div at bounding box center [849, 285] width 516 height 479
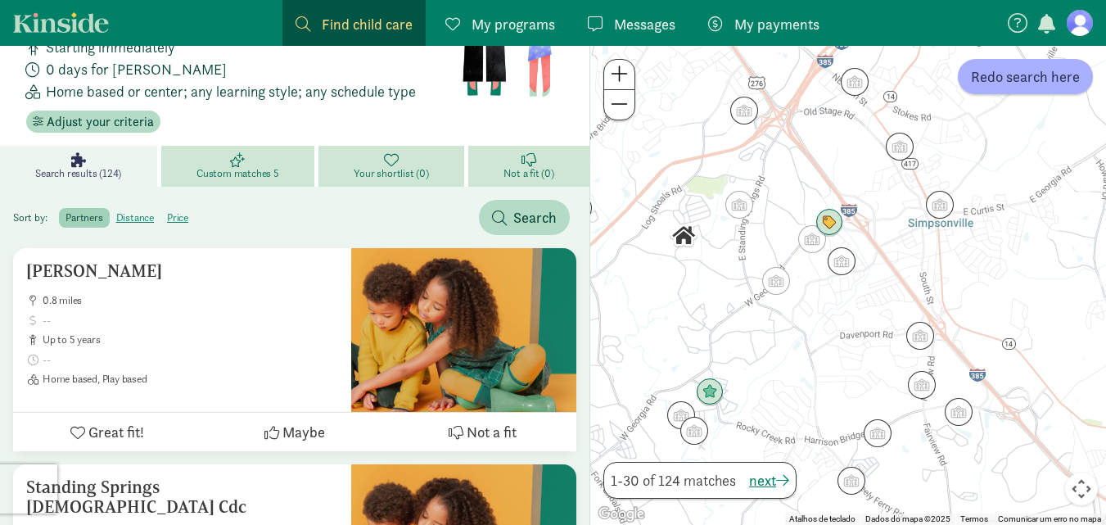
drag, startPoint x: 807, startPoint y: 325, endPoint x: 806, endPoint y: 366, distance: 41.0
click at [806, 366] on div at bounding box center [849, 285] width 516 height 479
click at [735, 206] on img "Click to see details" at bounding box center [739, 204] width 31 height 31
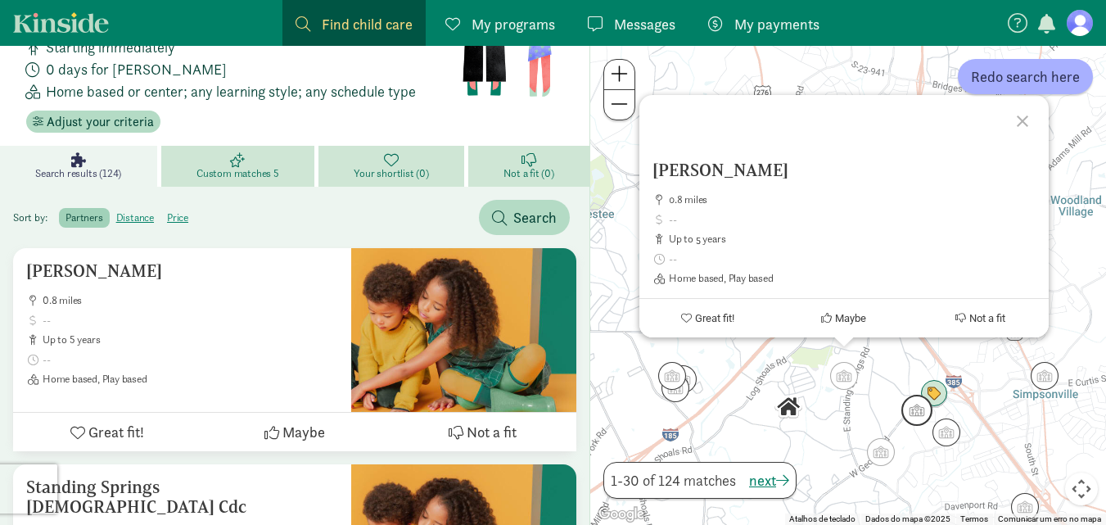
click at [911, 414] on img "Click to see details" at bounding box center [917, 410] width 31 height 31
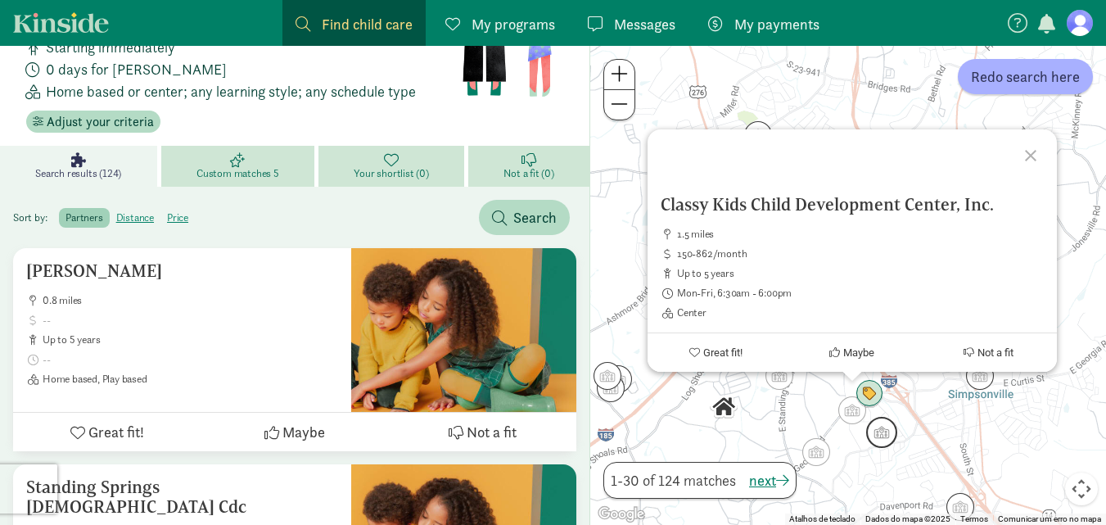
click at [887, 440] on img "Click to see details" at bounding box center [882, 432] width 31 height 31
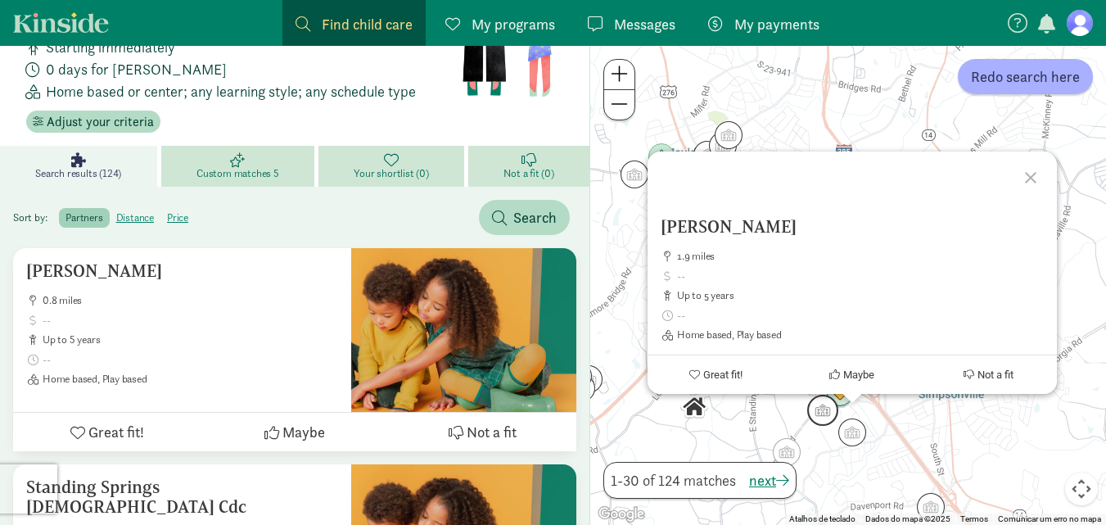
click at [829, 412] on img "Click to see details" at bounding box center [823, 410] width 31 height 31
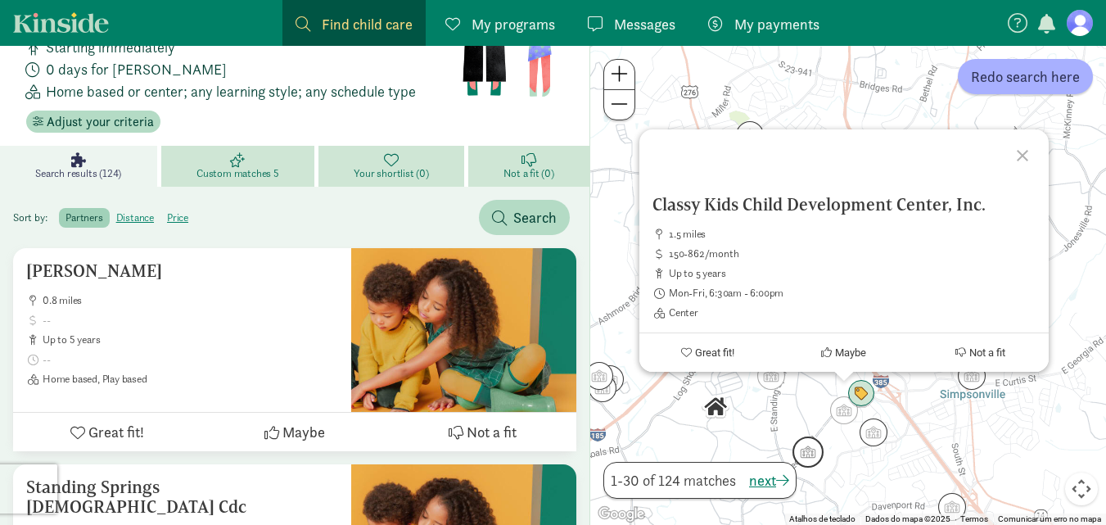
click at [822, 459] on img "Click to see details" at bounding box center [808, 452] width 31 height 31
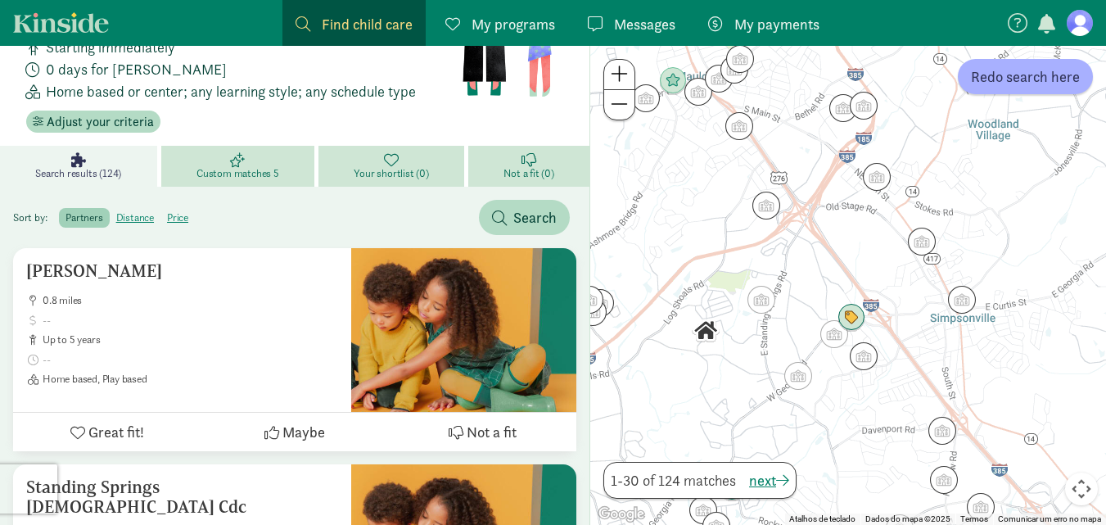
drag, startPoint x: 876, startPoint y: 445, endPoint x: 817, endPoint y: 364, distance: 99.6
click at [817, 364] on div "Para navegar, prima as teclas de seta." at bounding box center [849, 285] width 516 height 479
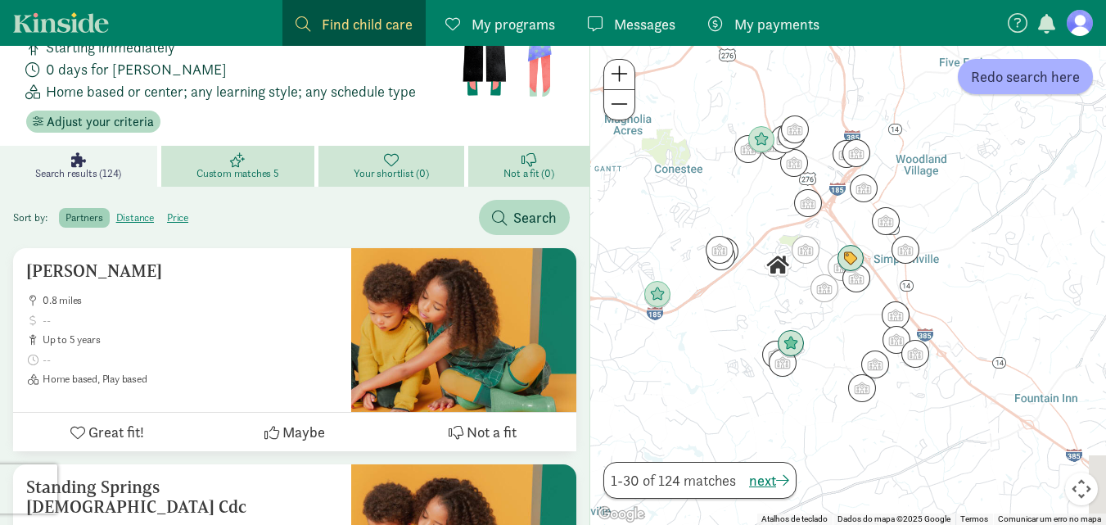
drag, startPoint x: 731, startPoint y: 414, endPoint x: 770, endPoint y: 285, distance: 135.0
click at [770, 285] on div at bounding box center [849, 285] width 516 height 479
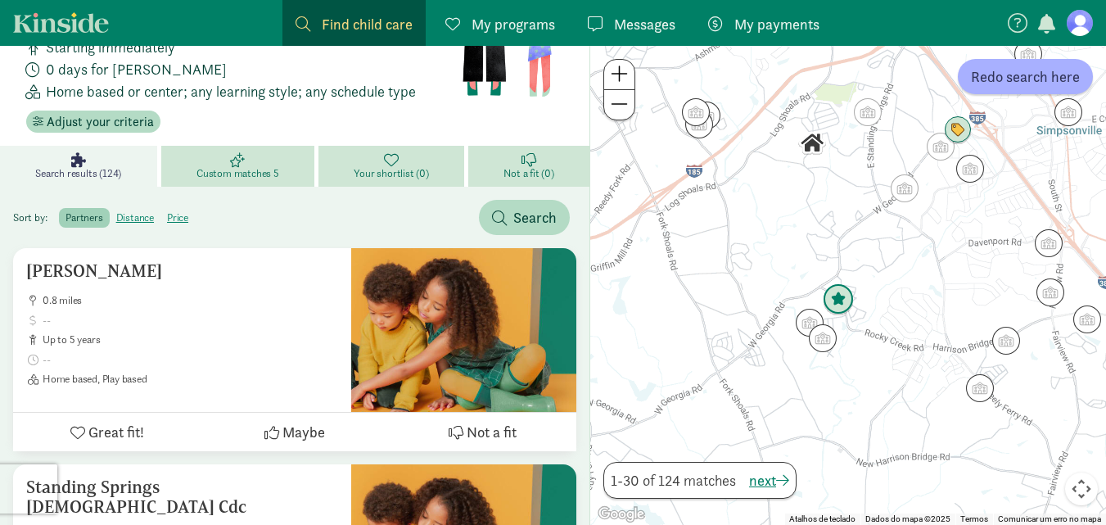
click at [848, 293] on img "Click to see details" at bounding box center [838, 299] width 31 height 31
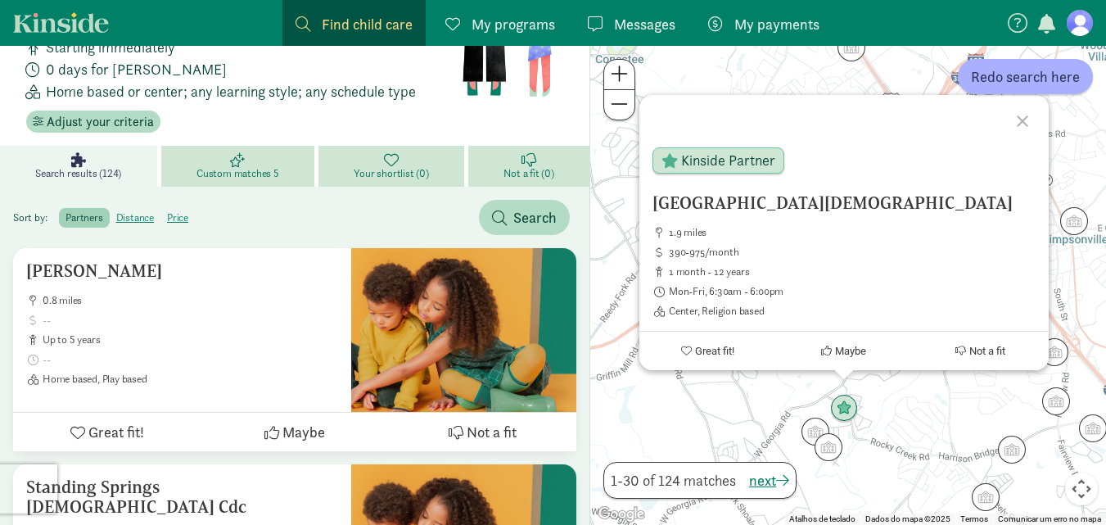
click at [737, 393] on div "Rocky Creek Christian Academy 1.9 miles 390-975/month 1 month - 12 years Mon-Fr…" at bounding box center [849, 285] width 516 height 479
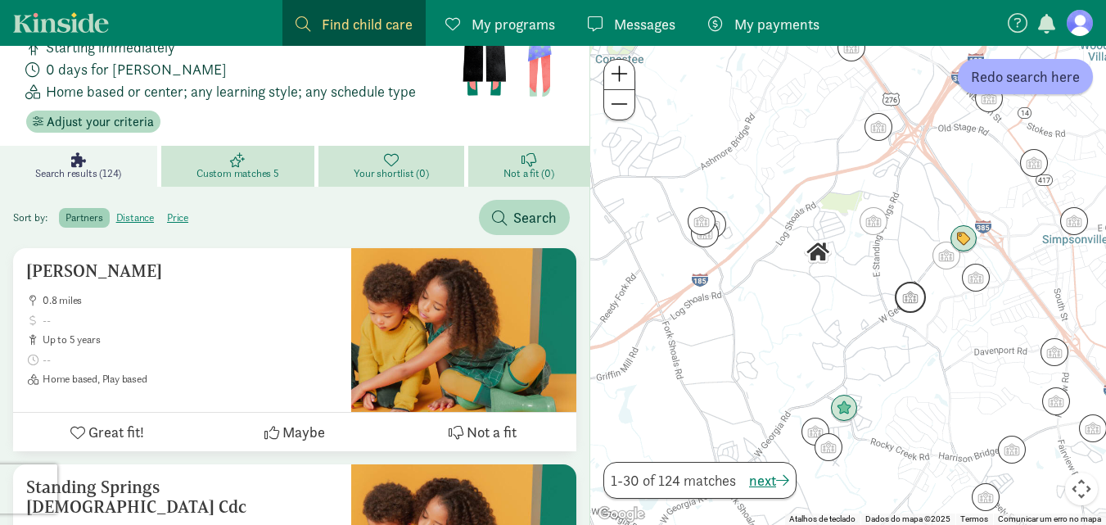
click at [917, 305] on img "Click to see details" at bounding box center [910, 297] width 31 height 31
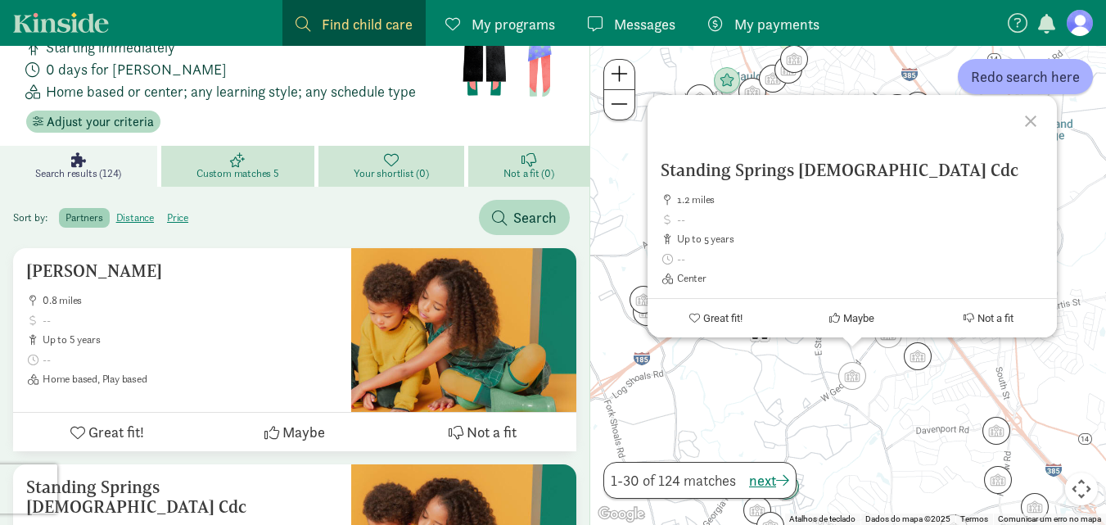
click at [622, 79] on span at bounding box center [619, 74] width 17 height 20
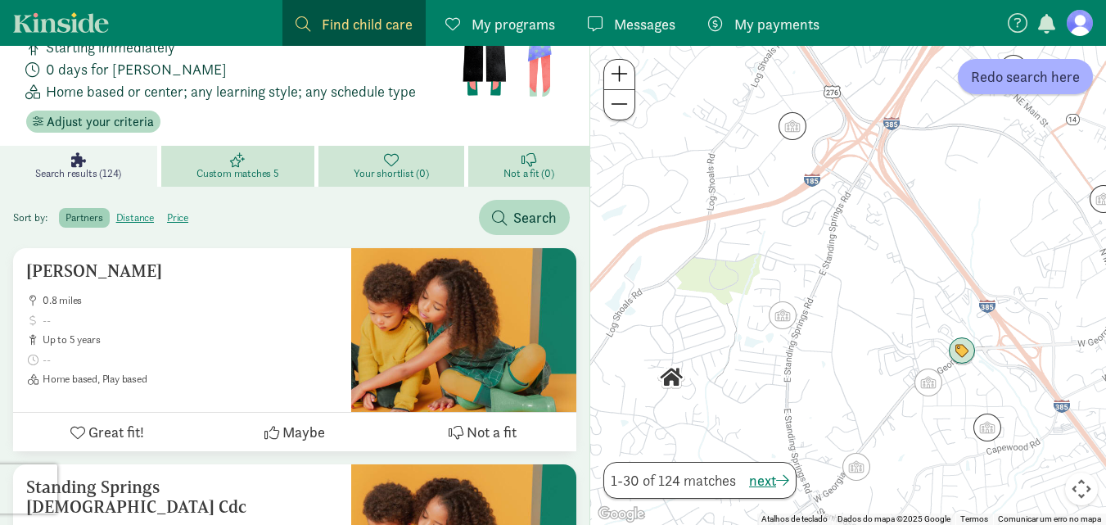
click at [622, 79] on span at bounding box center [619, 74] width 17 height 20
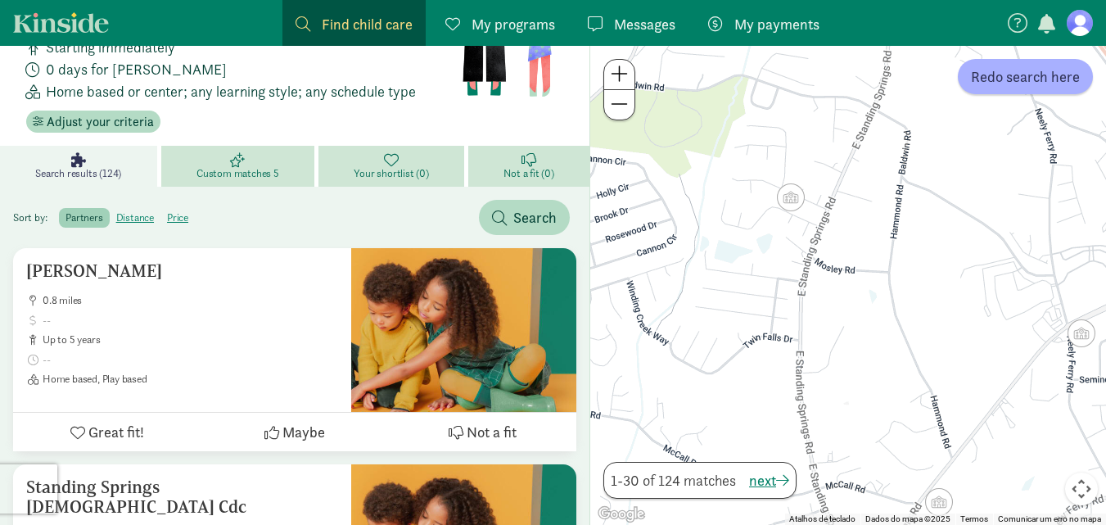
drag, startPoint x: 903, startPoint y: 296, endPoint x: 982, endPoint y: 146, distance: 169.2
click at [982, 146] on div at bounding box center [849, 285] width 516 height 479
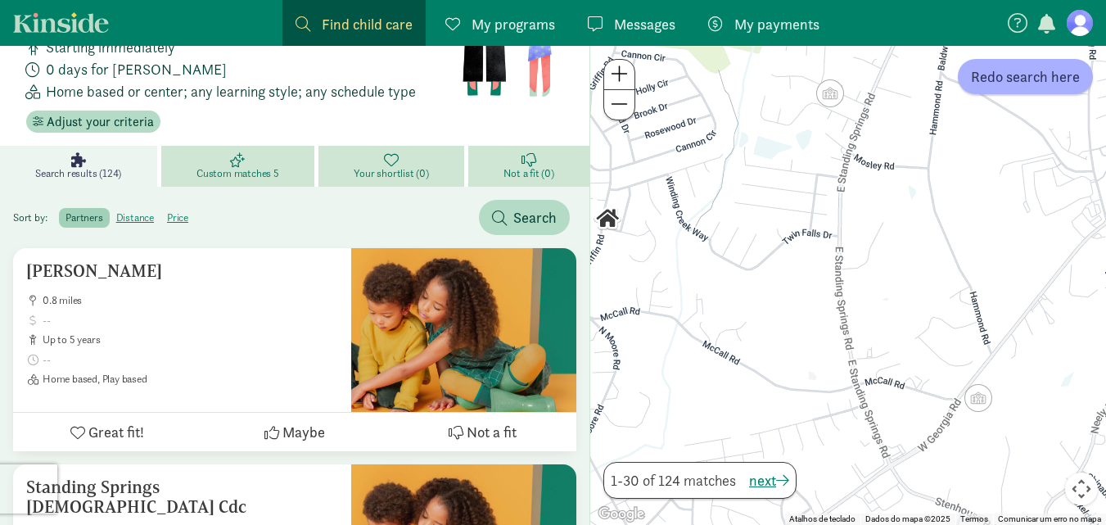
drag, startPoint x: 907, startPoint y: 301, endPoint x: 942, endPoint y: 193, distance: 113.7
click at [942, 193] on div at bounding box center [849, 285] width 516 height 479
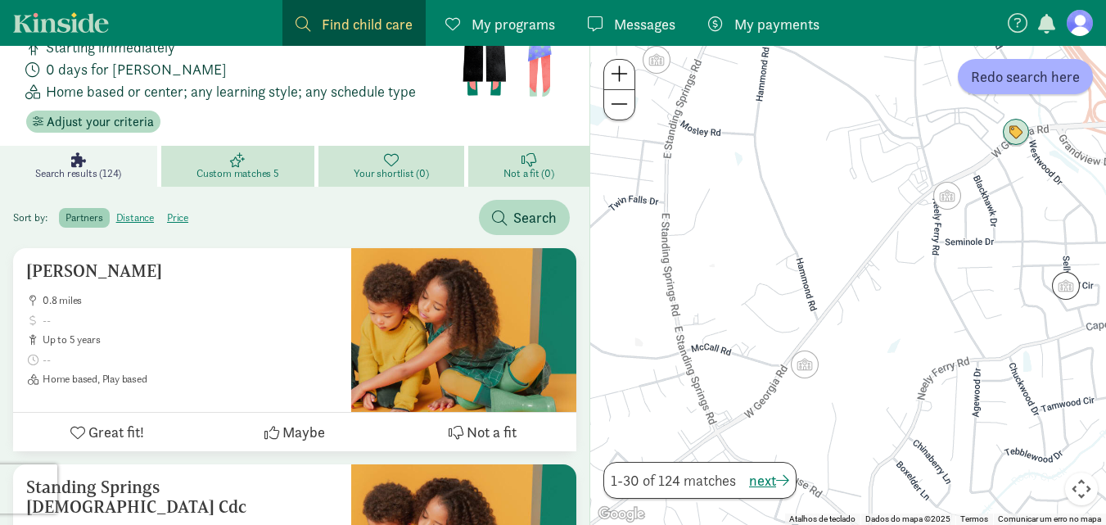
drag, startPoint x: 937, startPoint y: 359, endPoint x: 763, endPoint y: 323, distance: 177.3
click at [763, 323] on div at bounding box center [849, 285] width 516 height 479
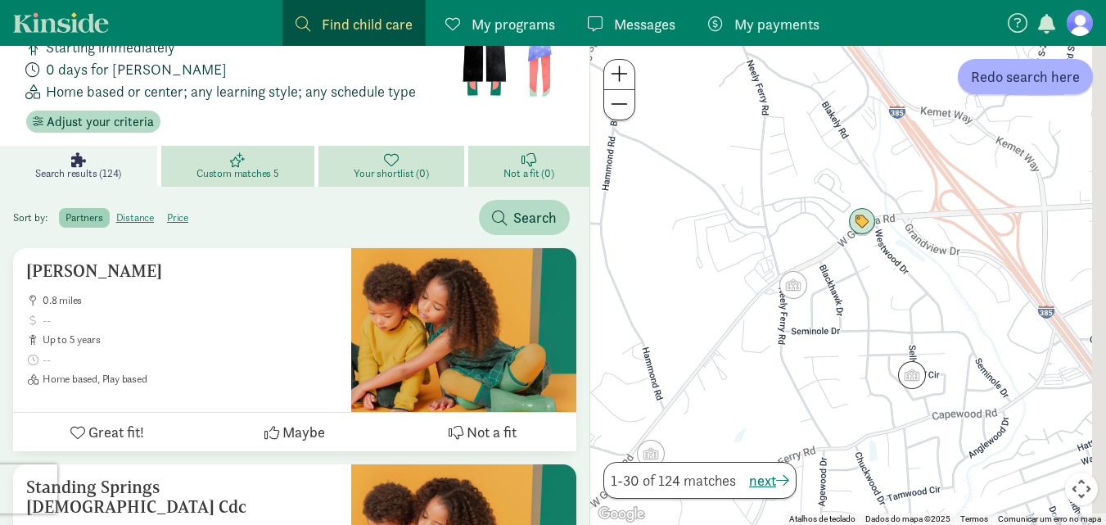
drag, startPoint x: 913, startPoint y: 153, endPoint x: 772, endPoint y: 242, distance: 167.0
click at [772, 242] on div at bounding box center [849, 285] width 516 height 479
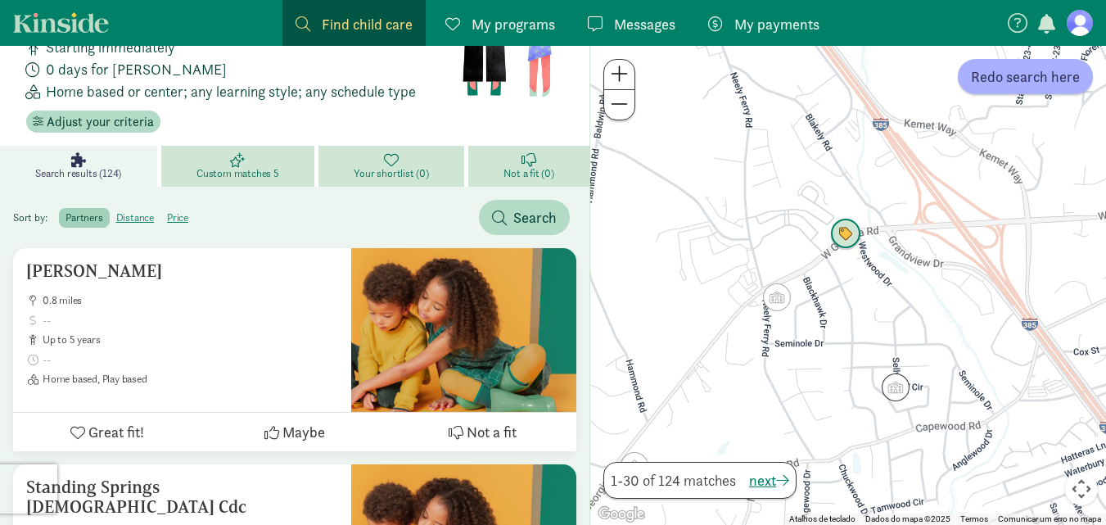
click at [852, 232] on img "Click to see details" at bounding box center [845, 234] width 31 height 31
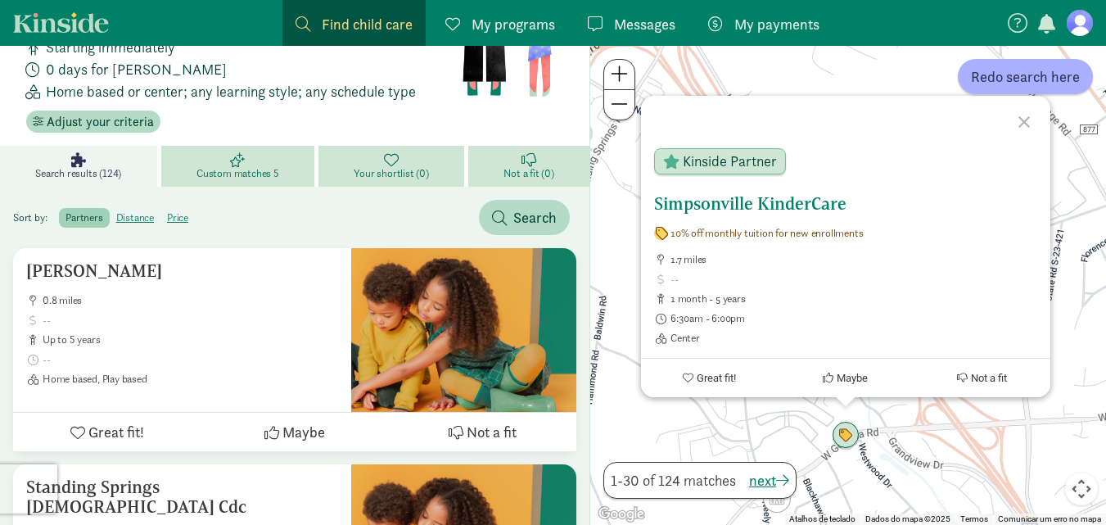
click at [717, 196] on h5 "Simpsonville KinderCare" at bounding box center [845, 204] width 383 height 20
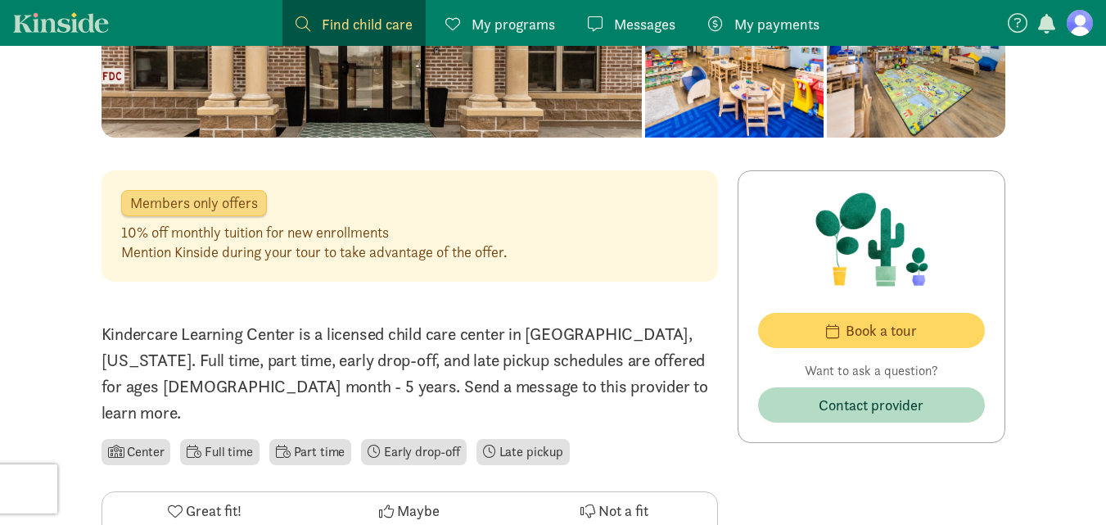
scroll to position [476, 0]
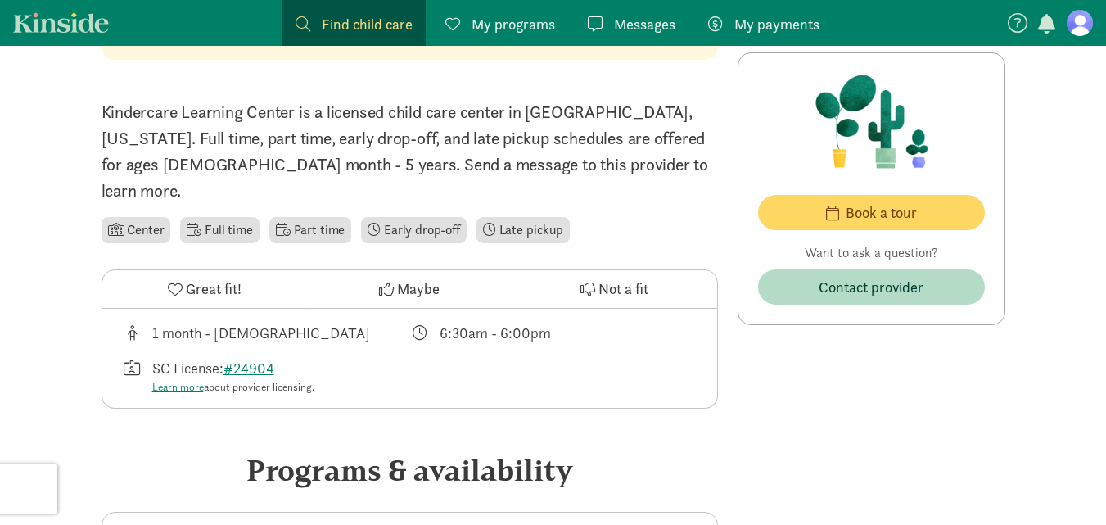
click at [175, 282] on icon at bounding box center [175, 289] width 15 height 15
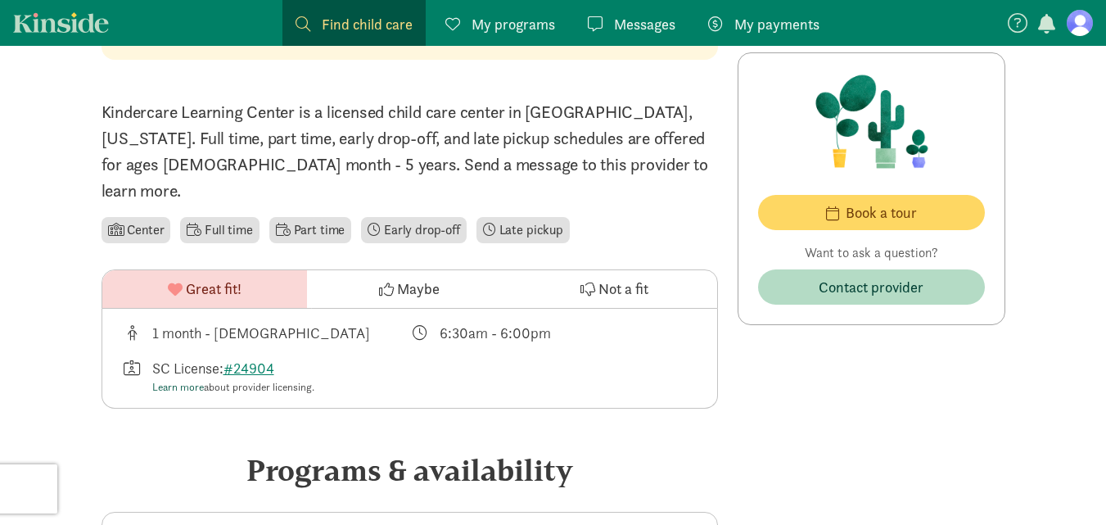
click at [195, 380] on link "Learn more" at bounding box center [178, 387] width 52 height 14
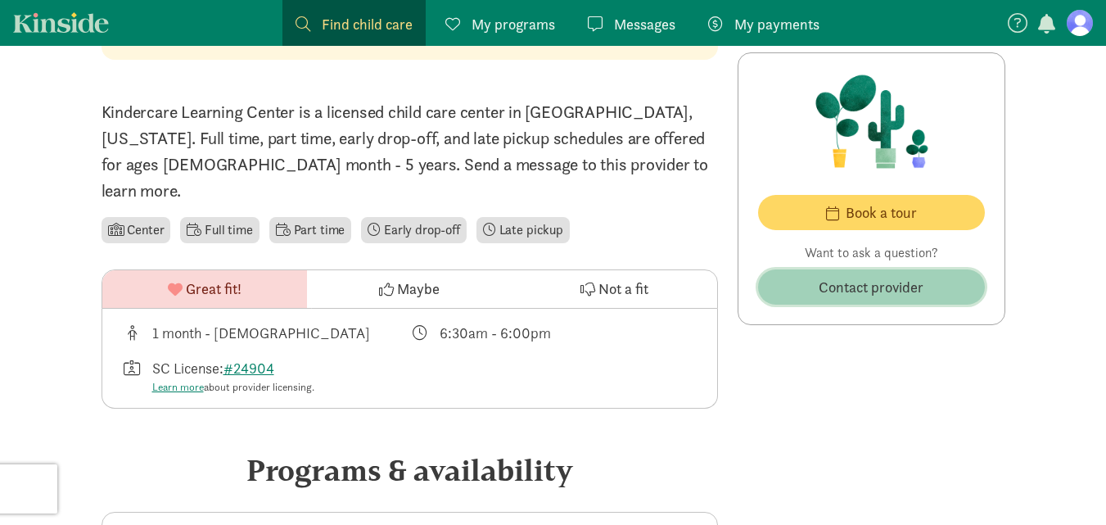
click at [880, 283] on span "Contact provider" at bounding box center [871, 287] width 105 height 22
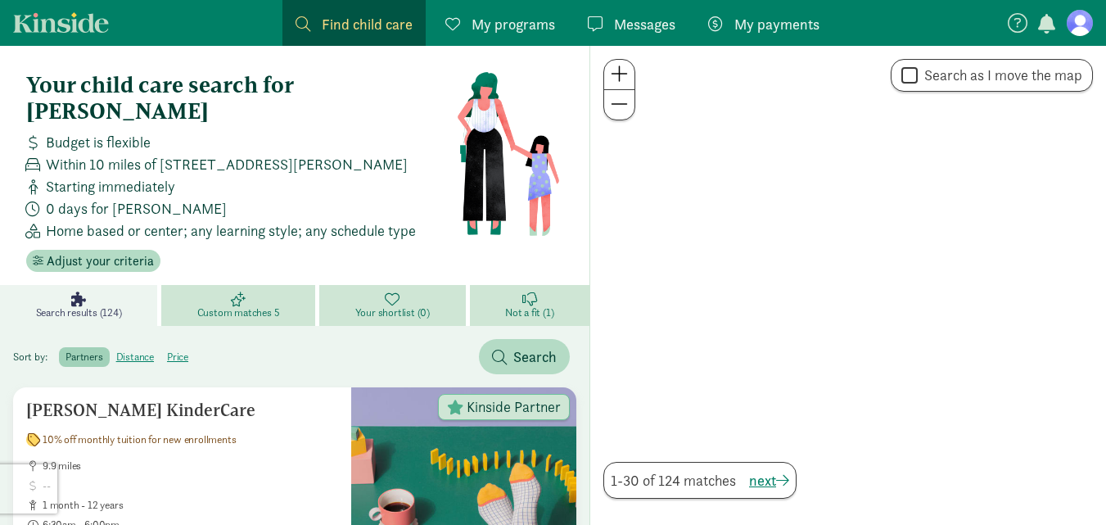
scroll to position [160, 0]
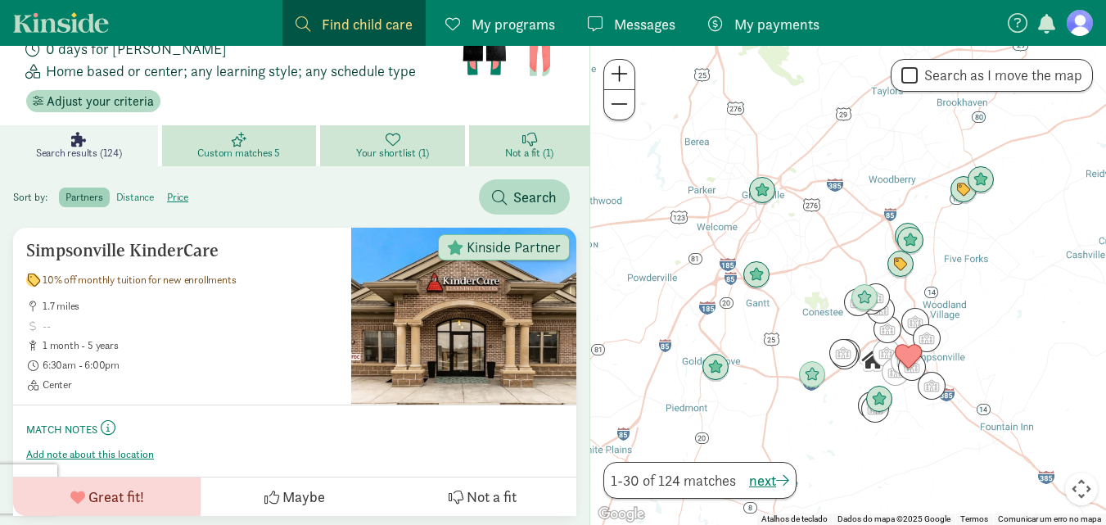
click at [161, 188] on label "distance" at bounding box center [178, 198] width 34 height 20
click at [116, 191] on input "distance" at bounding box center [116, 191] width 0 height 0
